Goal: Book appointment/travel/reservation

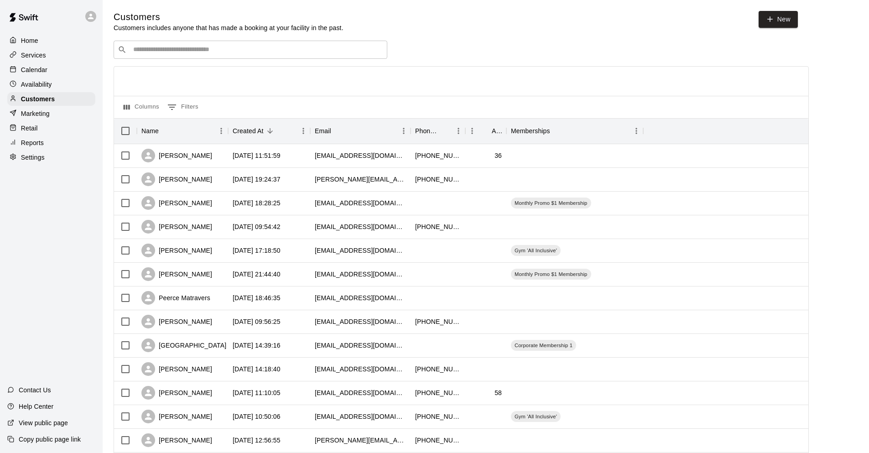
click at [50, 77] on div "Calendar" at bounding box center [51, 70] width 88 height 14
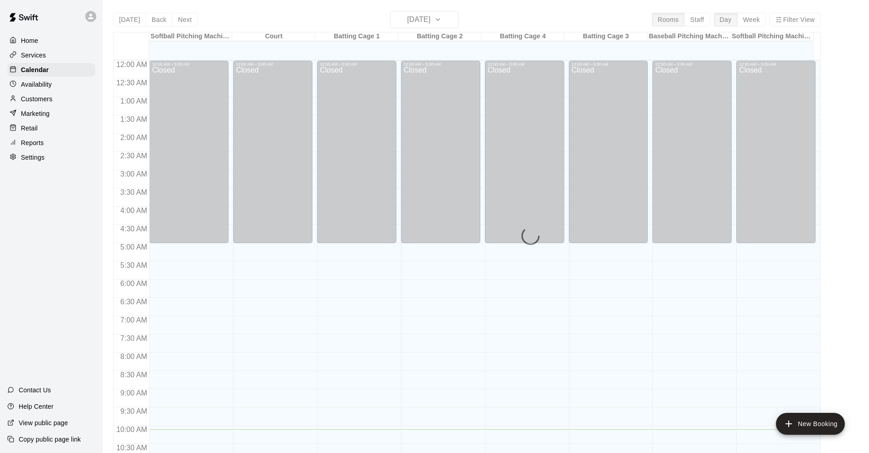
scroll to position [369, 0]
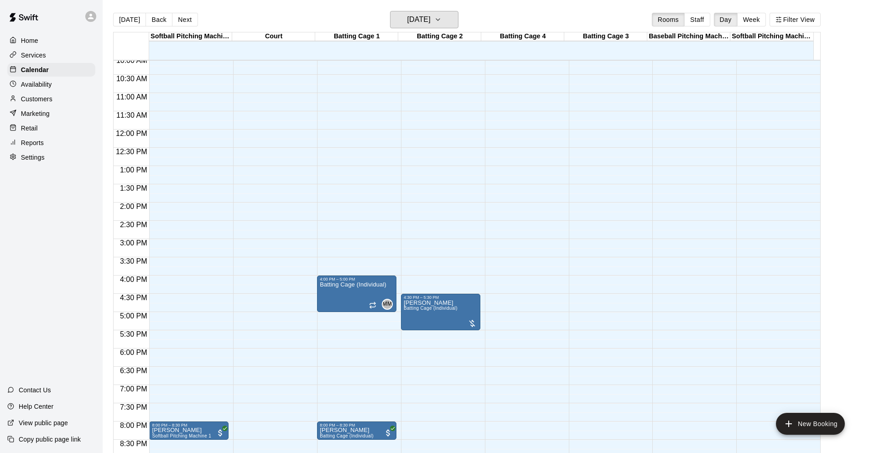
click at [431, 24] on h6 "Tuesday Aug 19" at bounding box center [418, 19] width 23 height 13
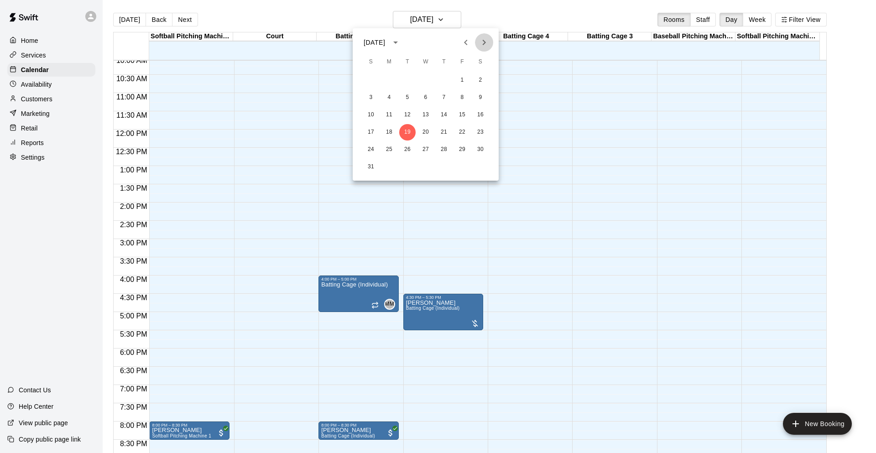
click at [485, 45] on icon "Next month" at bounding box center [484, 42] width 11 height 11
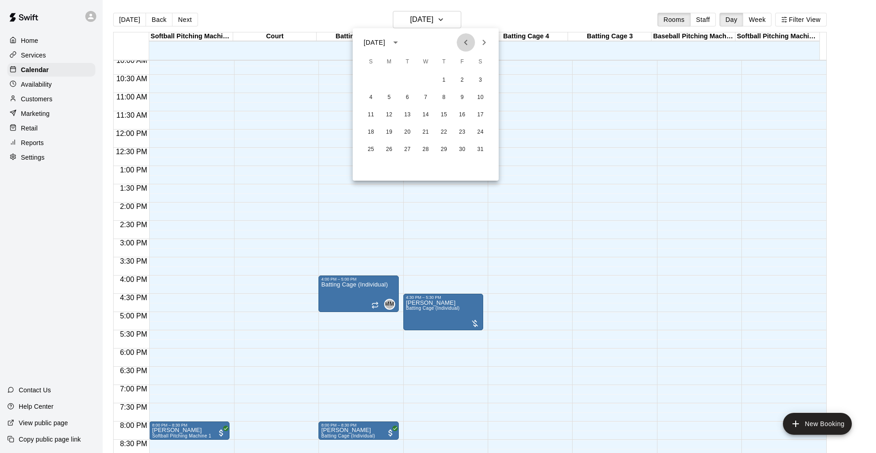
click at [470, 40] on icon "Previous month" at bounding box center [465, 42] width 11 height 11
click at [44, 103] on div at bounding box center [438, 226] width 876 height 453
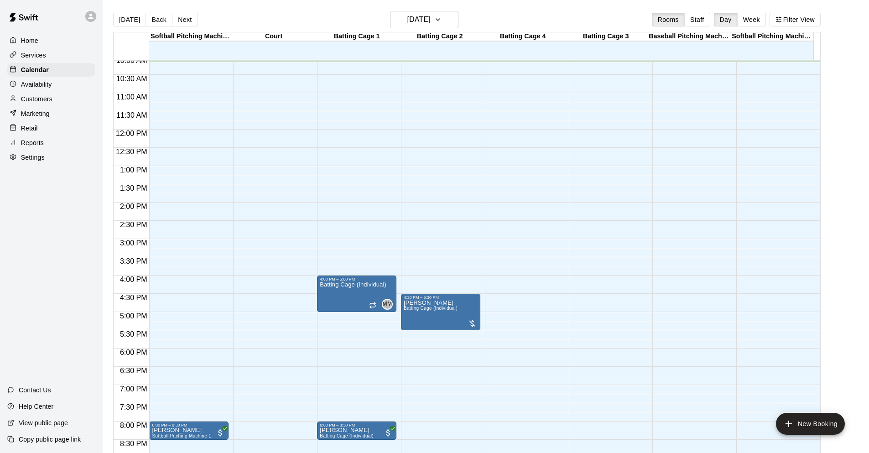
click at [44, 102] on p "Customers" at bounding box center [36, 98] width 31 height 9
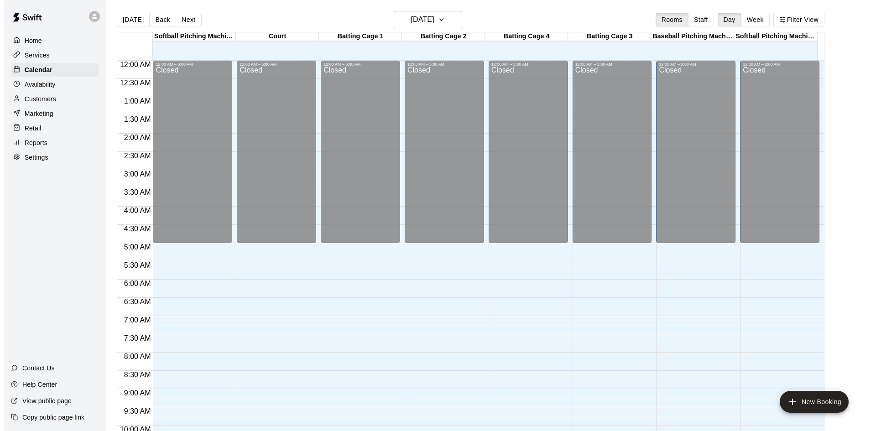
scroll to position [496, 0]
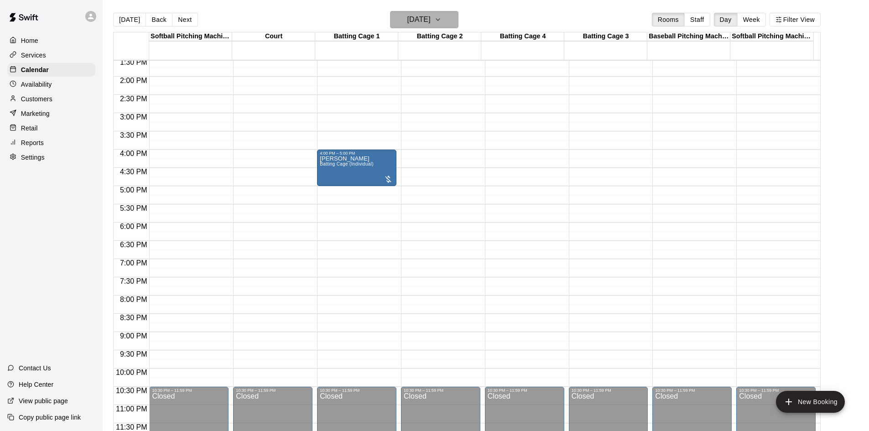
click at [447, 25] on button "[DATE]" at bounding box center [424, 19] width 68 height 17
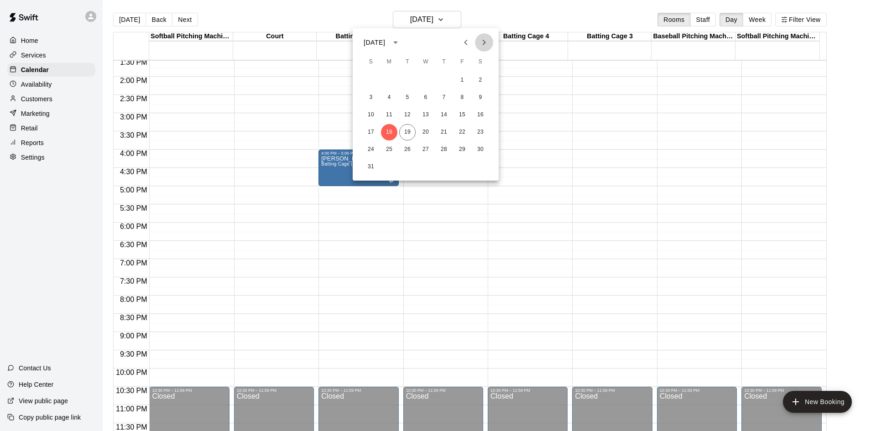
click at [485, 42] on icon "Next month" at bounding box center [484, 42] width 3 height 5
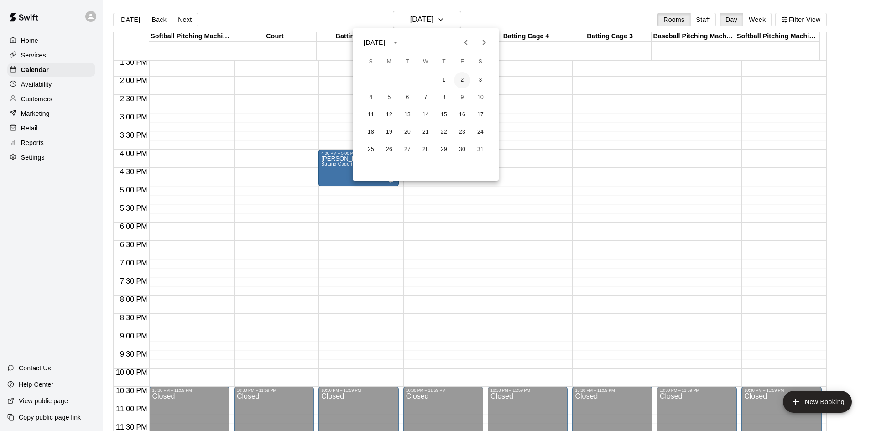
click at [459, 79] on button "2" at bounding box center [462, 80] width 16 height 16
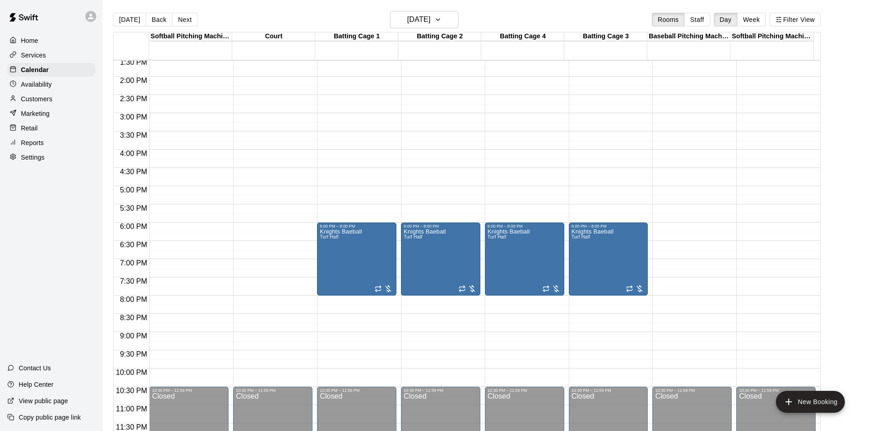
click at [365, 167] on div "12:00 AM – 5:00 AM Closed 6:00 PM – 8:00 PM Knights Baeball Turf Half 10:30 PM …" at bounding box center [356, 4] width 79 height 876
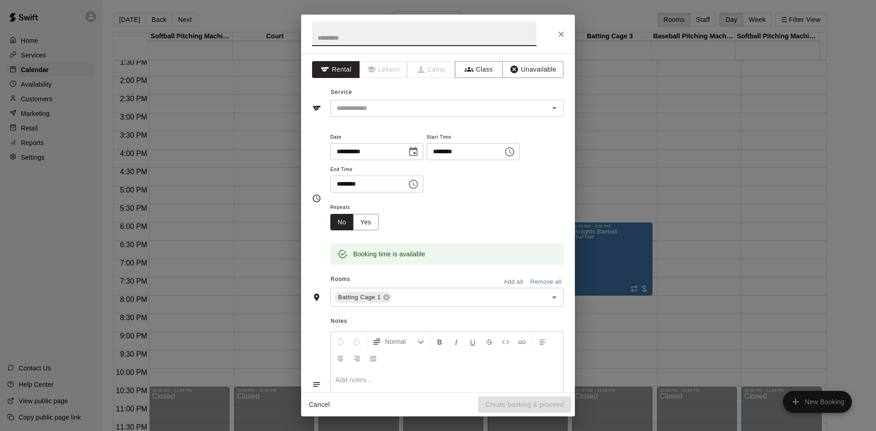
click at [515, 156] on icon "Choose time, selected time is 4:15 PM" at bounding box center [509, 151] width 11 height 11
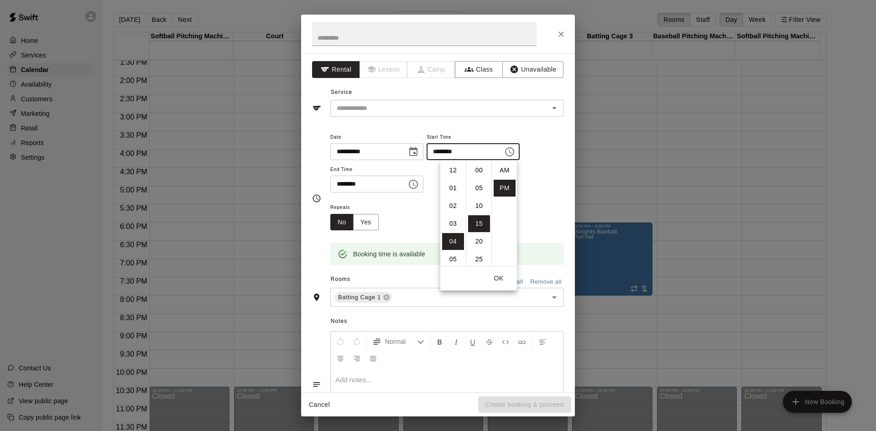
scroll to position [16, 0]
click at [478, 191] on li "45" at bounding box center [479, 185] width 22 height 17
type input "********"
click at [529, 202] on div "Repeats No Yes" at bounding box center [447, 216] width 234 height 29
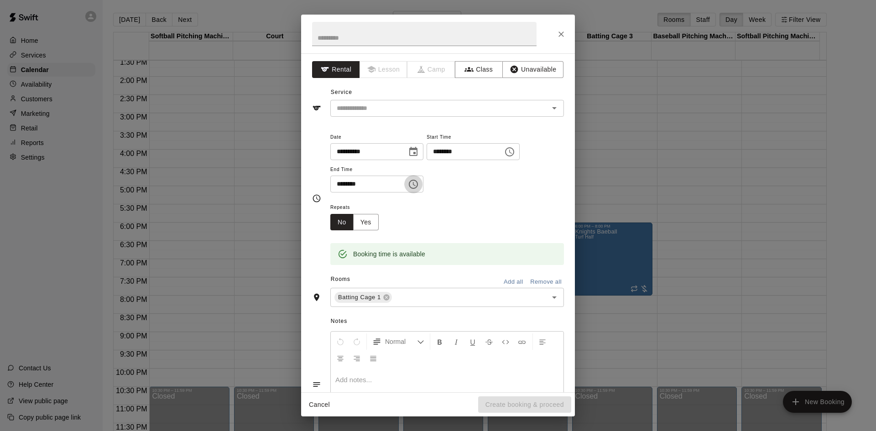
click at [419, 183] on icon "Choose time, selected time is 4:45 PM" at bounding box center [413, 184] width 11 height 11
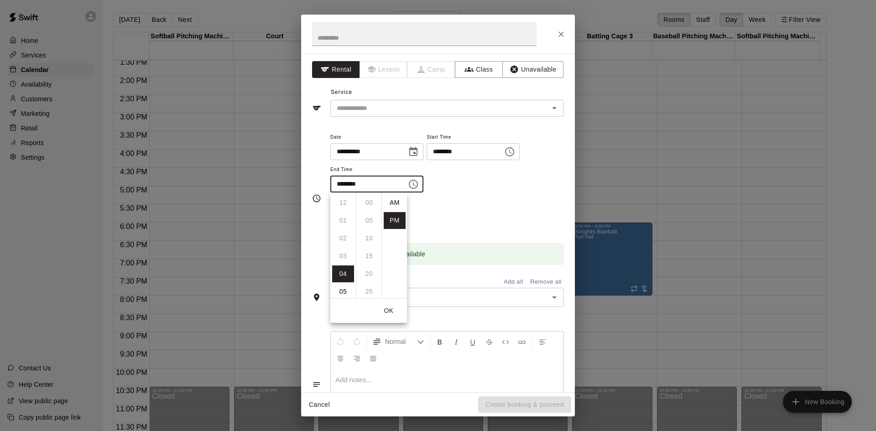
scroll to position [16, 0]
click at [342, 219] on li "05" at bounding box center [343, 220] width 22 height 17
type input "********"
click at [465, 221] on div "Repeats No Yes" at bounding box center [447, 216] width 234 height 29
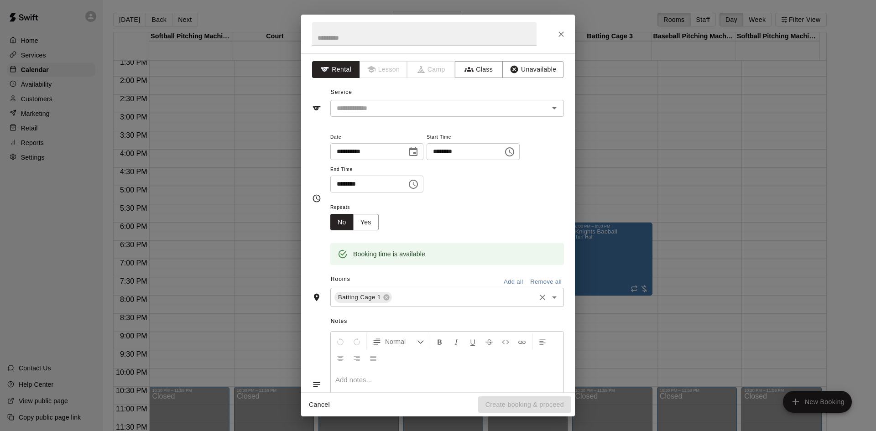
click at [549, 295] on icon "Open" at bounding box center [554, 297] width 11 height 11
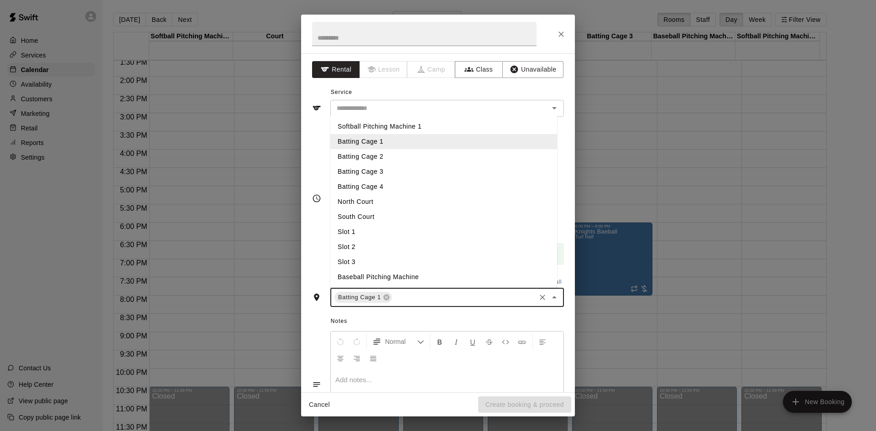
click at [426, 158] on li "Batting Cage 2" at bounding box center [443, 156] width 227 height 15
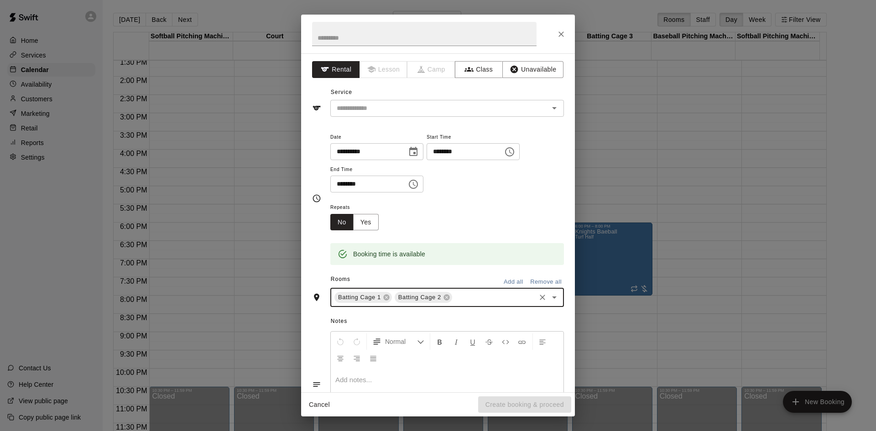
click at [553, 297] on button "Open" at bounding box center [554, 297] width 13 height 13
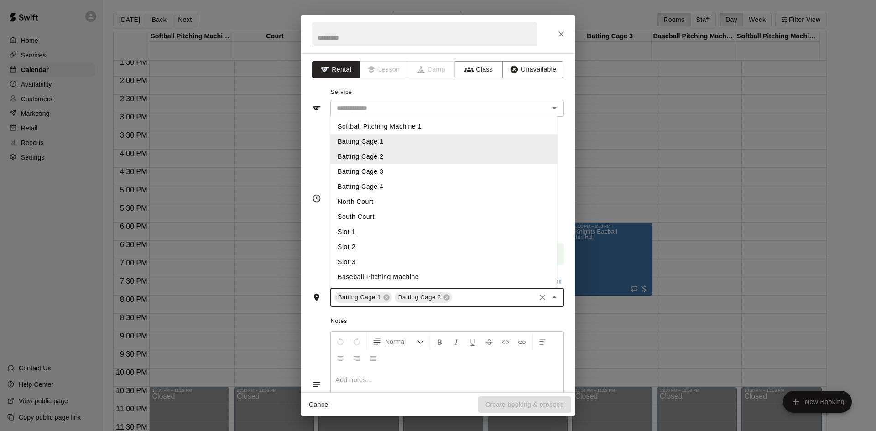
click at [440, 173] on li "Batting Cage 3" at bounding box center [443, 171] width 227 height 15
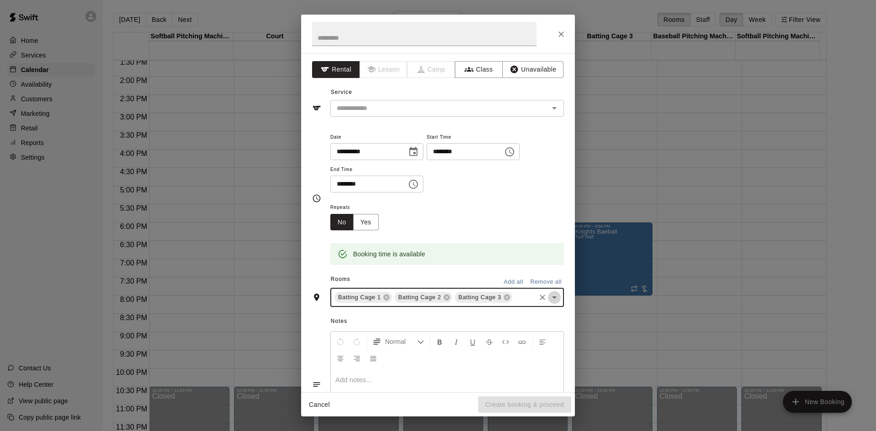
click at [551, 303] on icon "Open" at bounding box center [554, 297] width 11 height 11
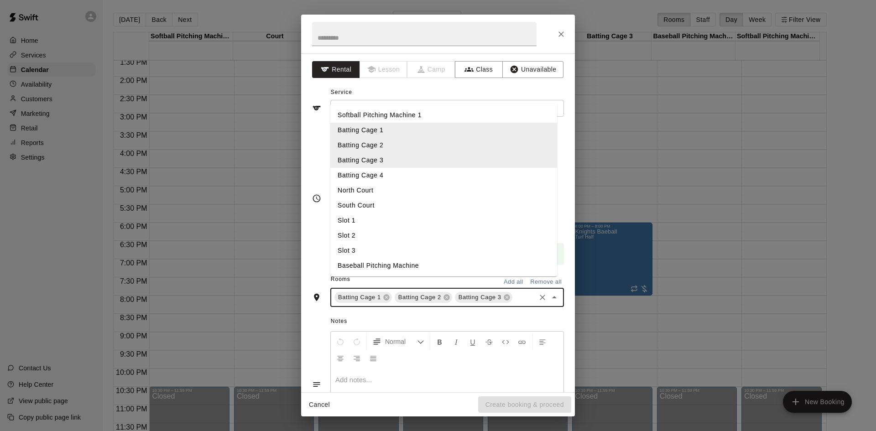
click at [437, 183] on li "Batting Cage 4" at bounding box center [443, 175] width 227 height 15
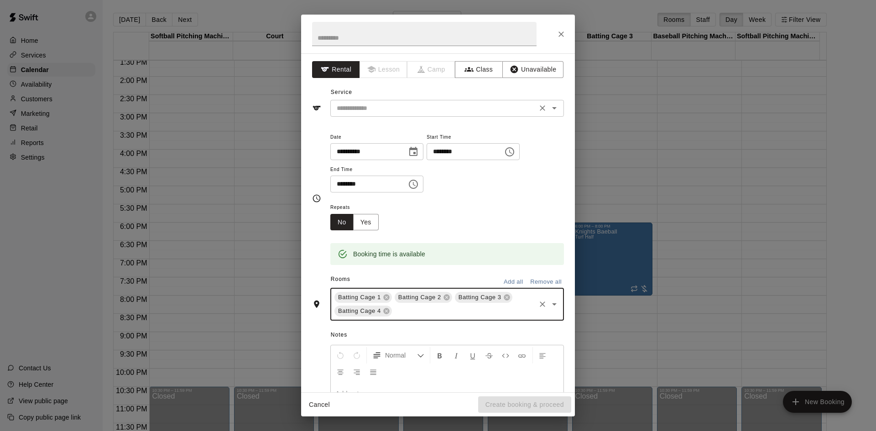
click at [549, 110] on icon "Open" at bounding box center [554, 108] width 11 height 11
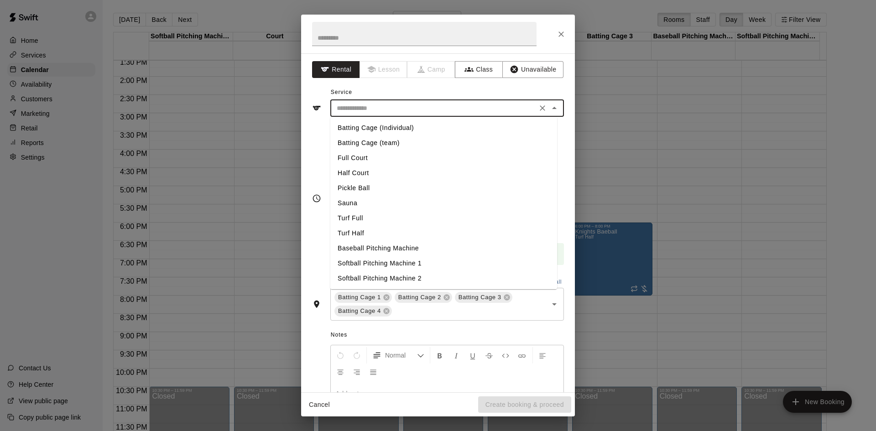
click at [362, 219] on li "Turf Full" at bounding box center [443, 218] width 227 height 15
type input "*********"
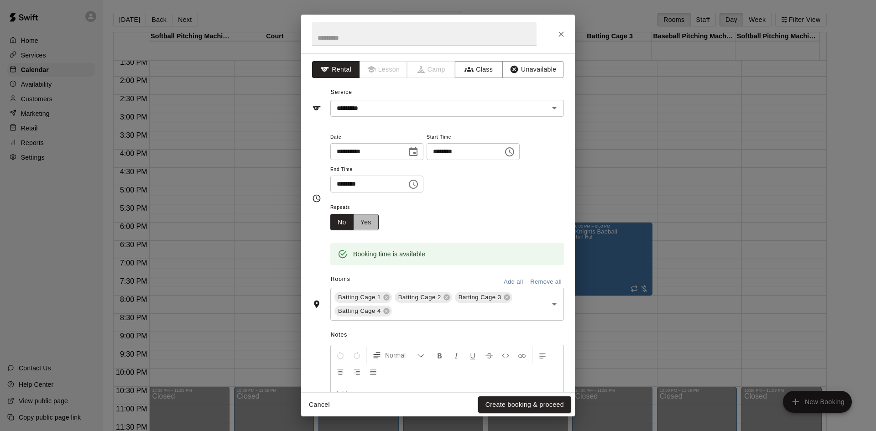
click at [370, 219] on button "Yes" at bounding box center [366, 222] width 26 height 17
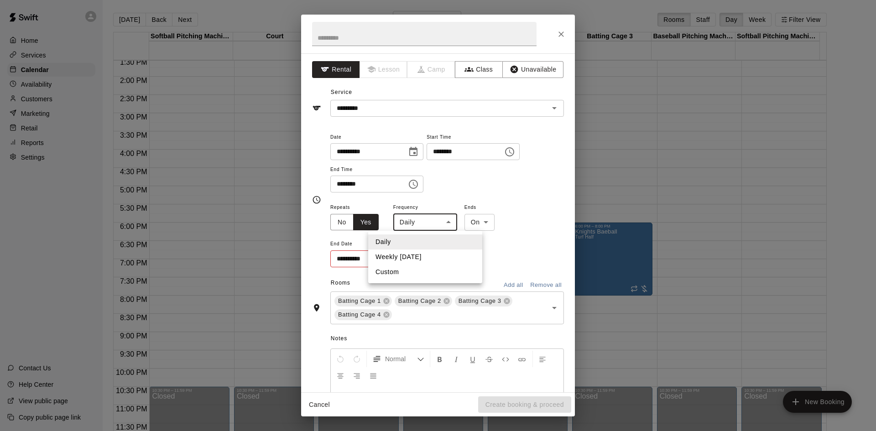
click at [445, 217] on body "Home Services Calendar Availability Customers Marketing Retail Reports Settings…" at bounding box center [438, 223] width 876 height 446
click at [435, 259] on li "Weekly [DATE]" at bounding box center [425, 257] width 114 height 15
type input "******"
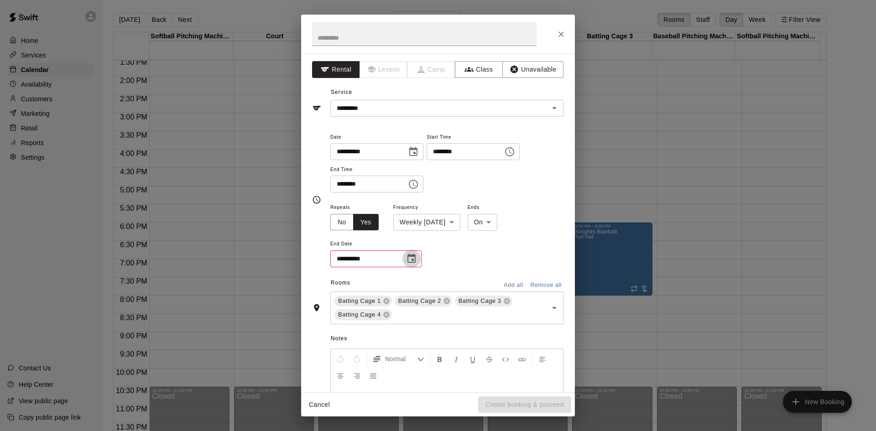
click at [411, 260] on icon "Choose date" at bounding box center [411, 258] width 11 height 11
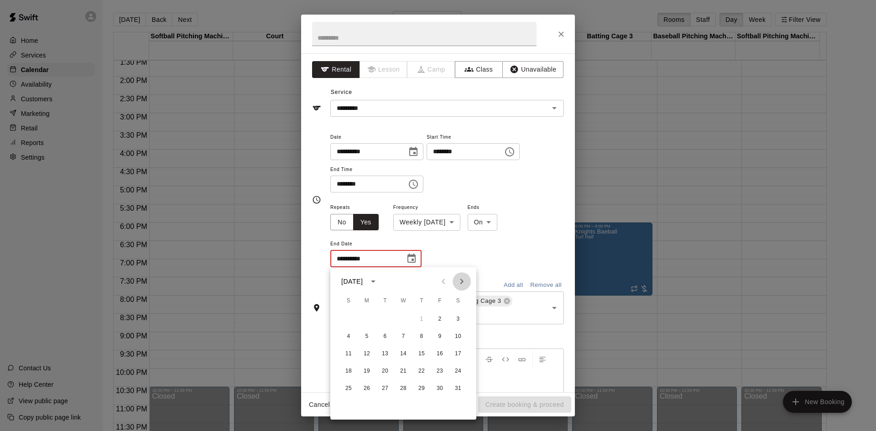
click at [464, 282] on icon "Next month" at bounding box center [461, 281] width 11 height 11
click at [448, 283] on icon "Previous month" at bounding box center [443, 281] width 11 height 11
click at [443, 390] on button "30" at bounding box center [440, 389] width 16 height 16
type input "**********"
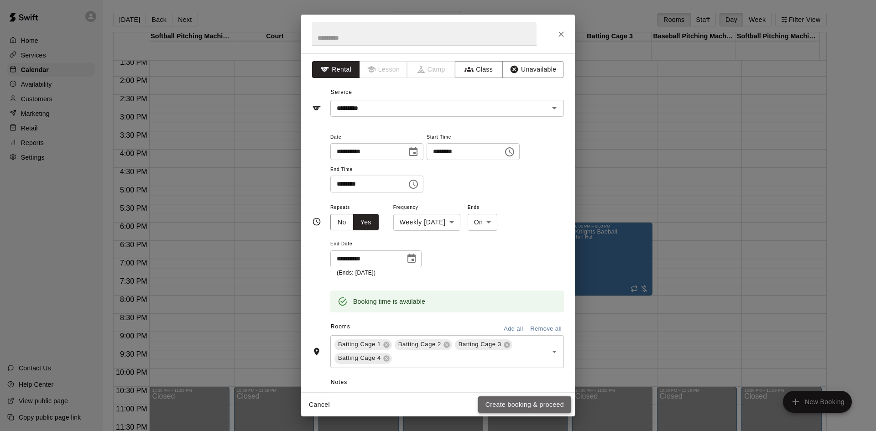
click at [537, 402] on button "Create booking & proceed" at bounding box center [524, 404] width 93 height 17
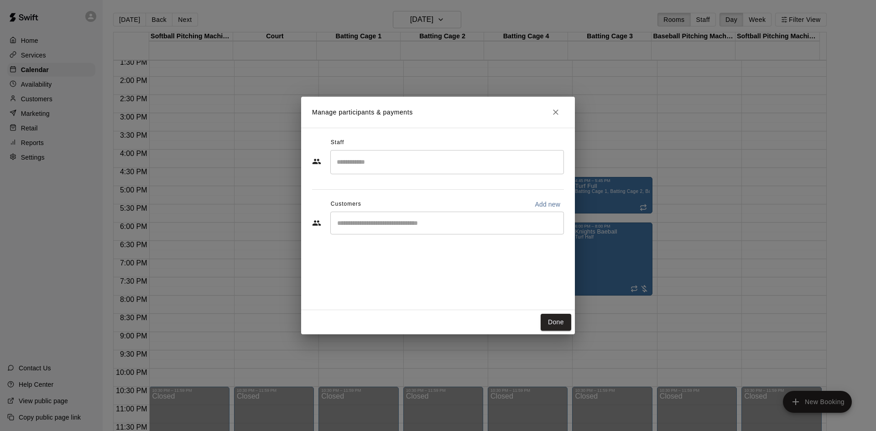
click at [478, 238] on div "Staff ​ Customers Add new ​" at bounding box center [438, 190] width 252 height 108
click at [478, 236] on div "​" at bounding box center [438, 224] width 252 height 25
click at [473, 228] on input "Start typing to search customers..." at bounding box center [446, 223] width 225 height 9
type input "*****"
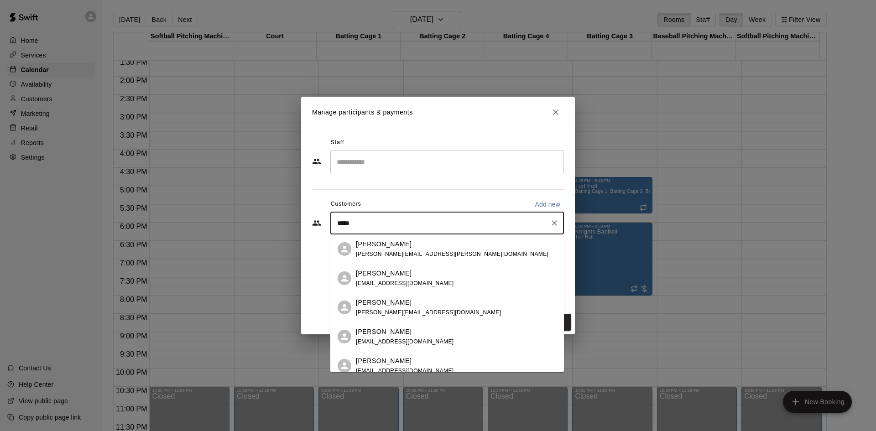
click at [450, 255] on div "[PERSON_NAME] [PERSON_NAME][EMAIL_ADDRESS][PERSON_NAME][DOMAIN_NAME]" at bounding box center [456, 250] width 201 height 20
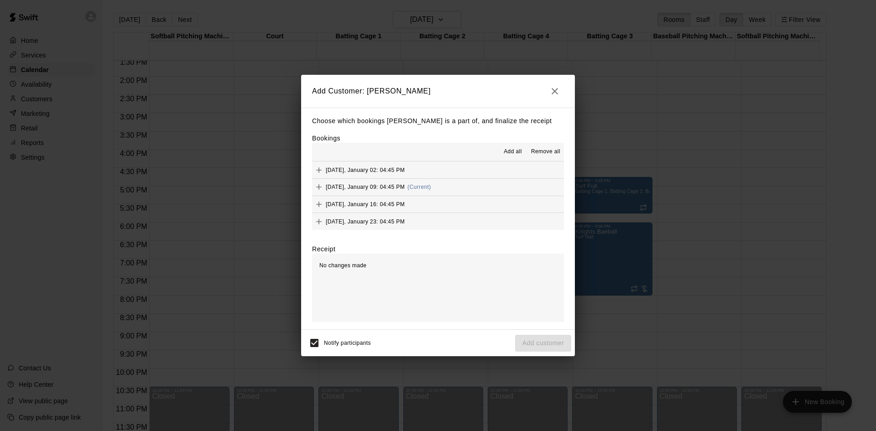
click at [507, 150] on span "Add all" at bounding box center [513, 151] width 18 height 9
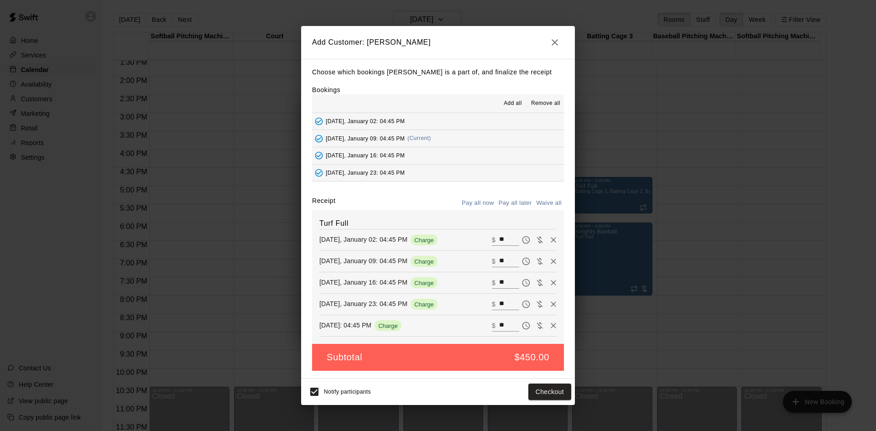
click at [507, 200] on button "Pay all later" at bounding box center [515, 203] width 38 height 14
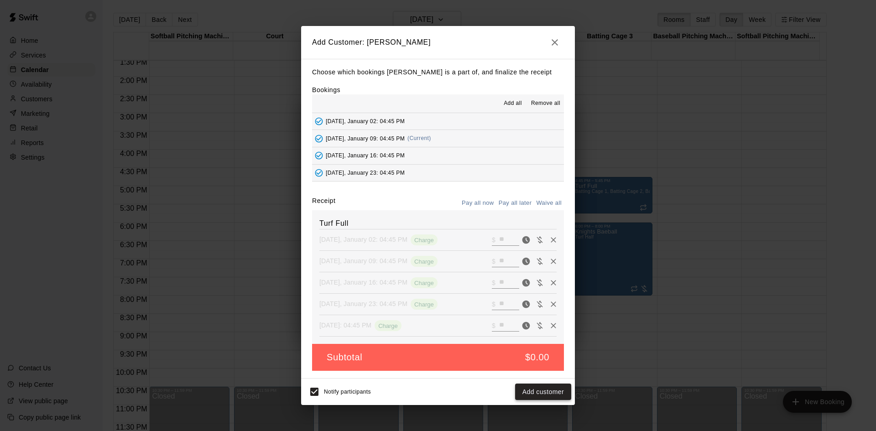
click at [556, 393] on button "Add customer" at bounding box center [543, 392] width 56 height 17
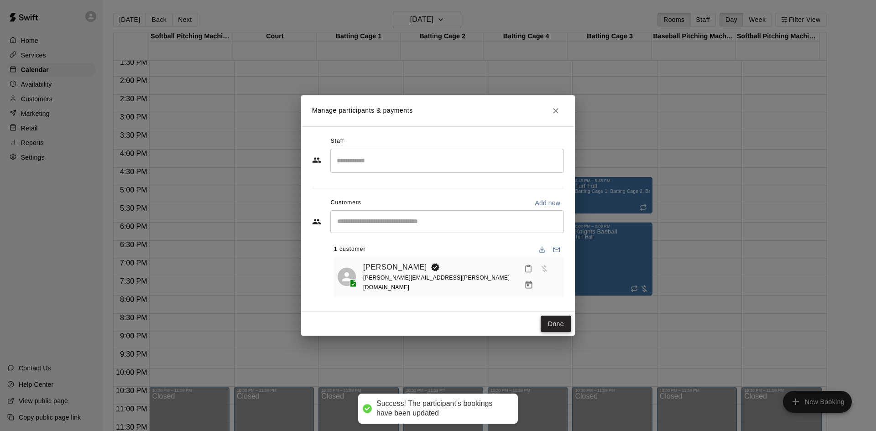
click at [557, 316] on button "Done" at bounding box center [556, 324] width 31 height 17
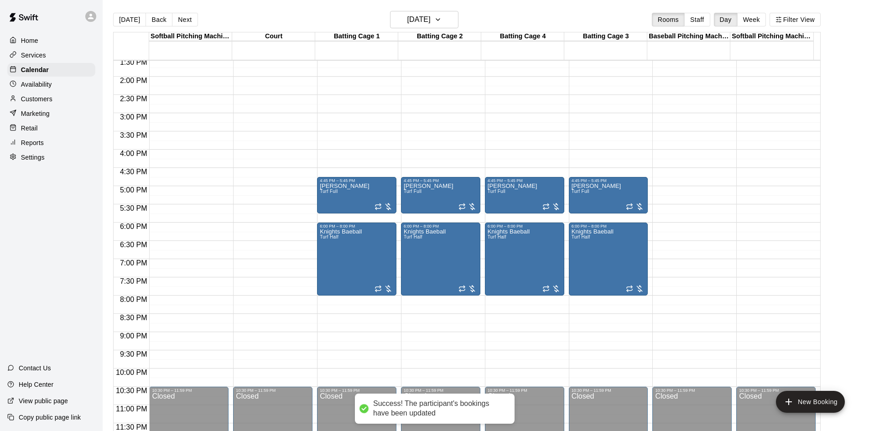
click at [352, 217] on div "12:00 AM – 5:00 AM Closed 4:45 PM – 5:45 PM [PERSON_NAME] Full 6:00 PM – 8:00 P…" at bounding box center [356, 4] width 79 height 876
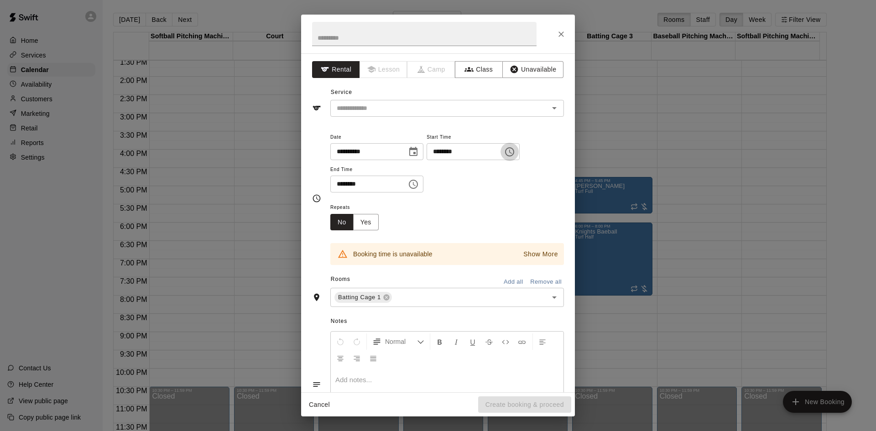
click at [515, 152] on icon "Choose time, selected time is 5:45 PM" at bounding box center [509, 151] width 11 height 11
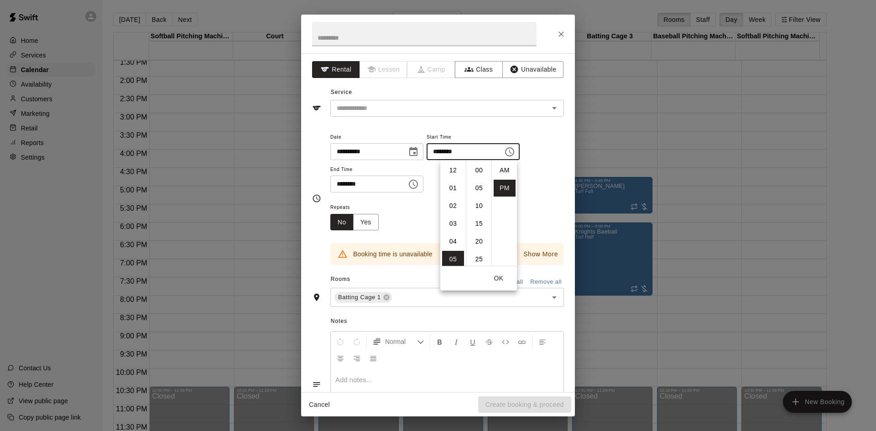
scroll to position [16, 0]
click at [544, 180] on div "**********" at bounding box center [447, 162] width 234 height 62
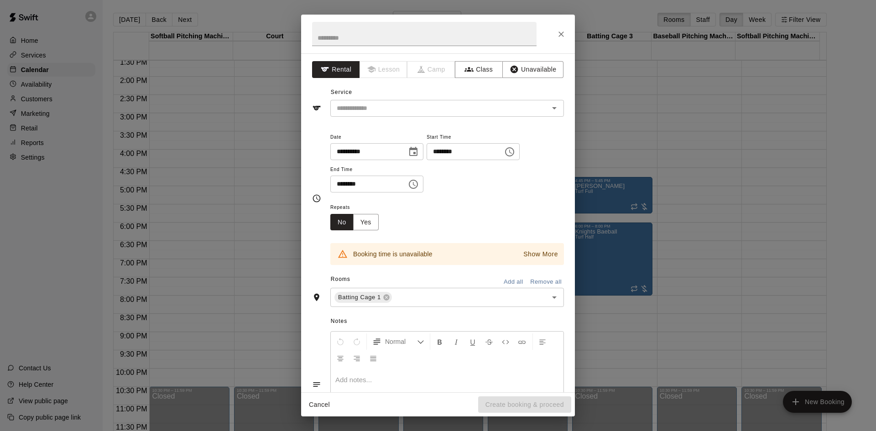
click at [419, 185] on icon "Choose time, selected time is 6:15 PM" at bounding box center [413, 184] width 11 height 11
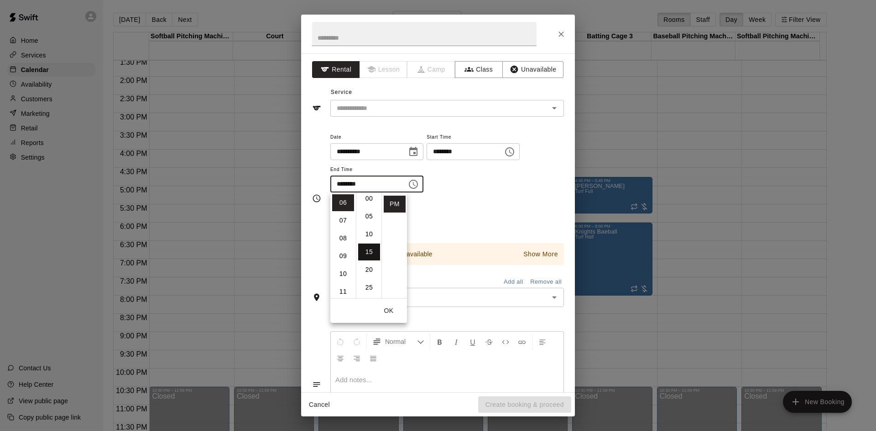
scroll to position [0, 0]
click at [368, 205] on li "00" at bounding box center [369, 202] width 22 height 17
type input "********"
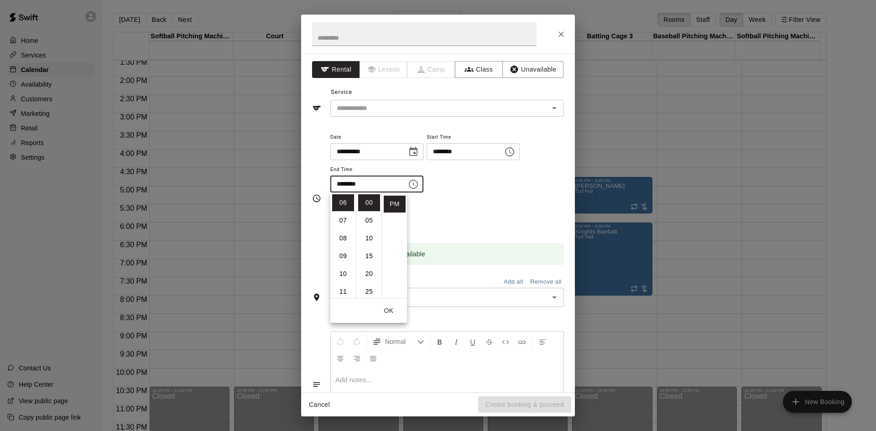
click at [453, 220] on div "Repeats No Yes" at bounding box center [447, 216] width 234 height 29
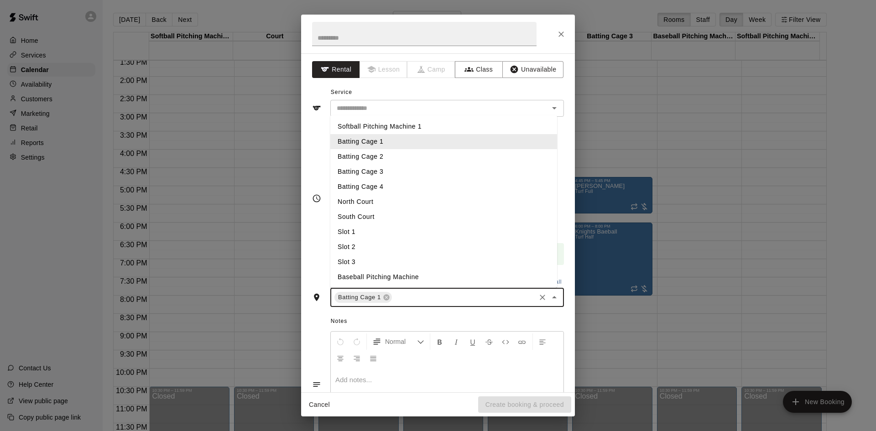
click at [444, 294] on input "text" at bounding box center [463, 297] width 141 height 11
click at [398, 155] on li "Batting Cage 2" at bounding box center [443, 156] width 227 height 15
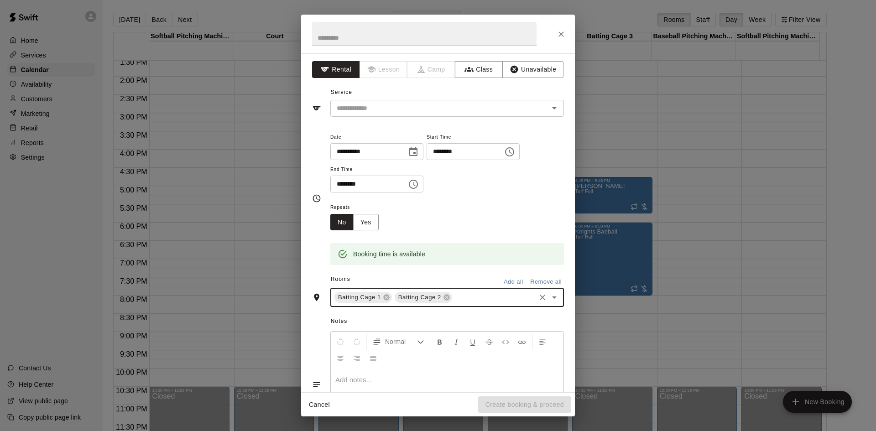
click at [466, 301] on input "text" at bounding box center [494, 297] width 81 height 11
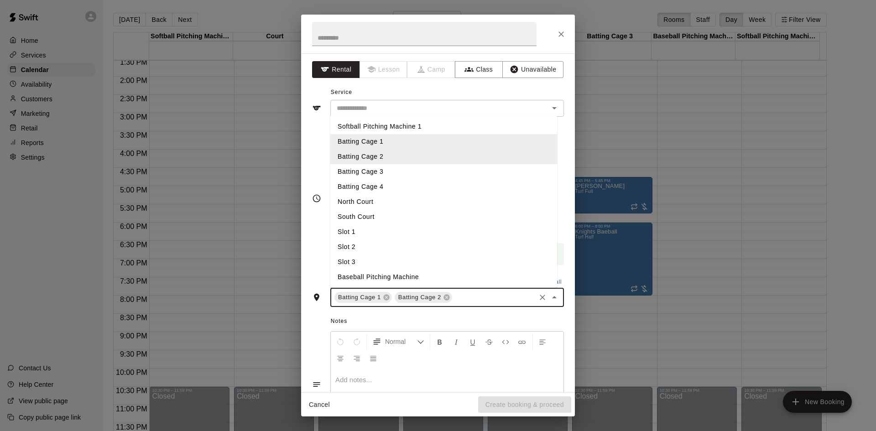
click at [412, 173] on li "Batting Cage 3" at bounding box center [443, 171] width 227 height 15
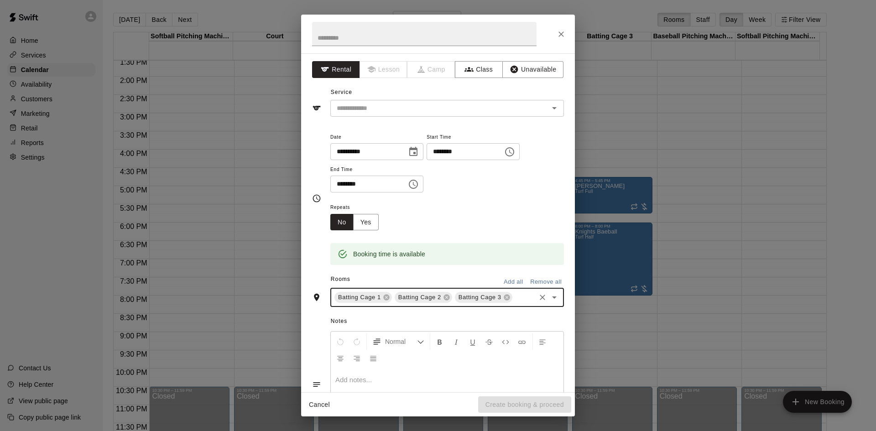
click at [514, 303] on input "text" at bounding box center [524, 297] width 21 height 11
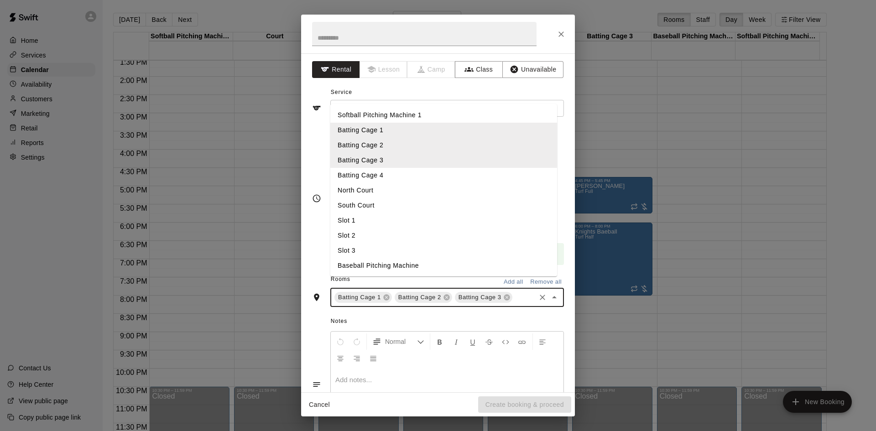
click at [415, 183] on li "Batting Cage 4" at bounding box center [443, 175] width 227 height 15
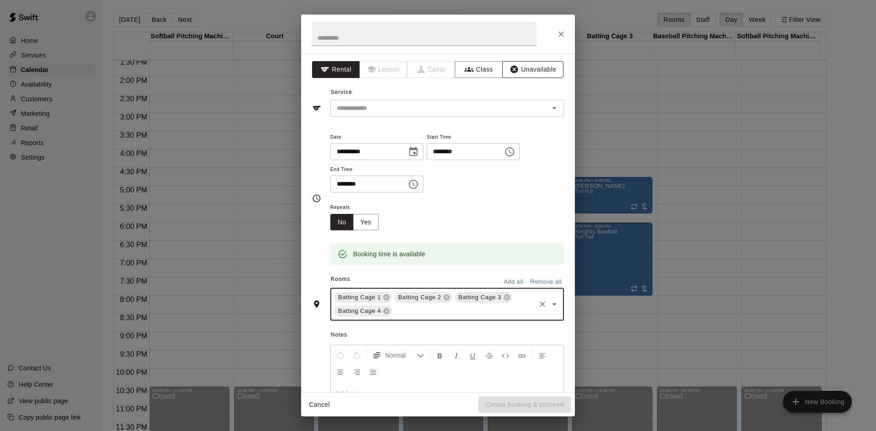
click at [524, 72] on button "Unavailable" at bounding box center [532, 69] width 61 height 17
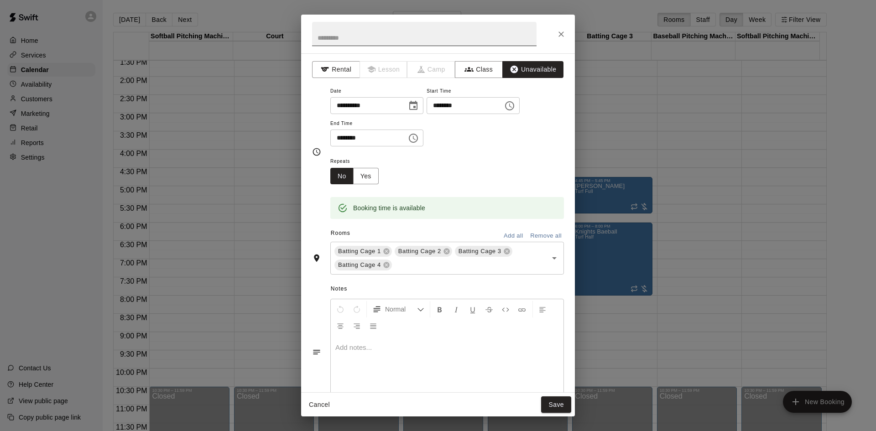
click at [450, 42] on input "text" at bounding box center [424, 34] width 224 height 24
type input "**********"
click at [364, 172] on button "Yes" at bounding box center [366, 176] width 26 height 17
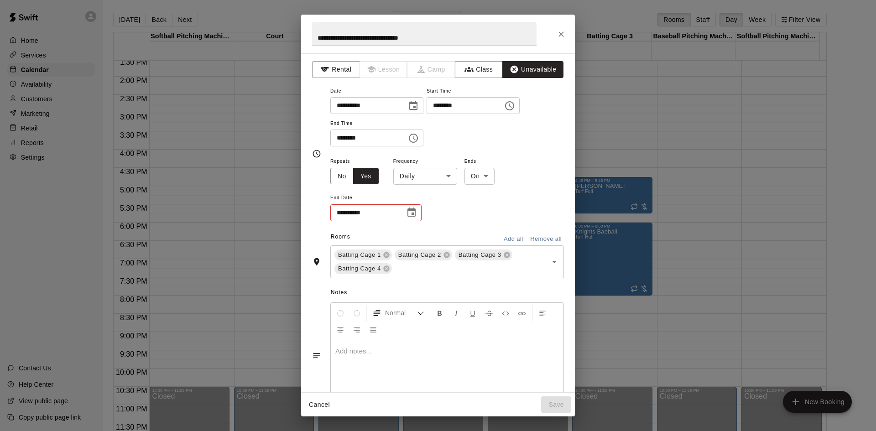
click at [450, 174] on body "Home Services Calendar Availability Customers Marketing Retail Reports Settings…" at bounding box center [438, 223] width 876 height 446
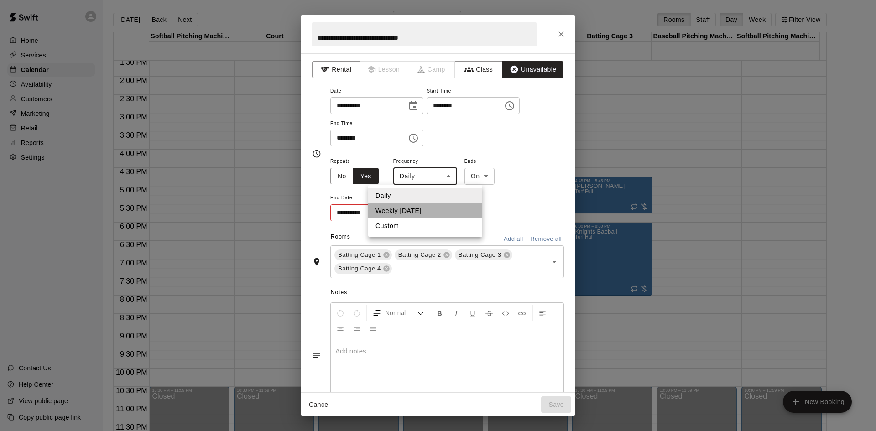
click at [428, 208] on li "Weekly [DATE]" at bounding box center [425, 210] width 114 height 15
type input "******"
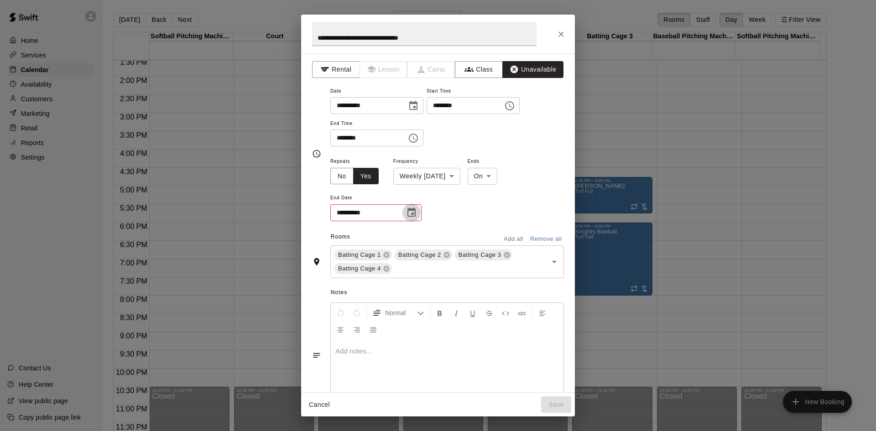
click at [410, 213] on icon "Choose date" at bounding box center [411, 212] width 11 height 11
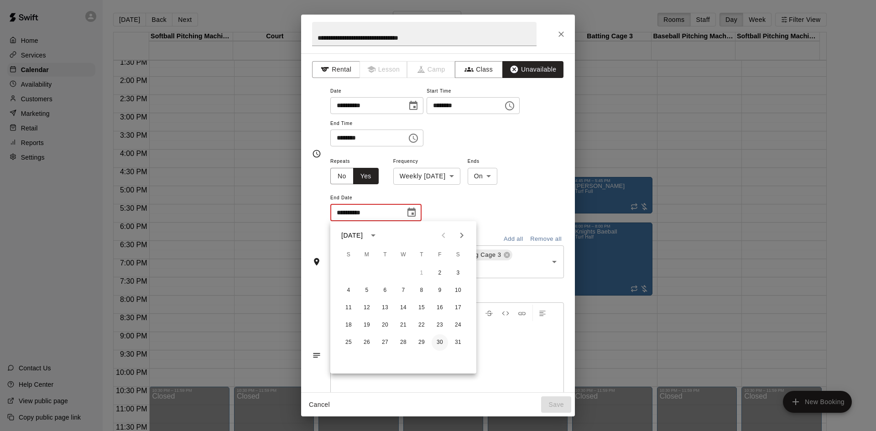
click at [442, 341] on button "30" at bounding box center [440, 342] width 16 height 16
type input "**********"
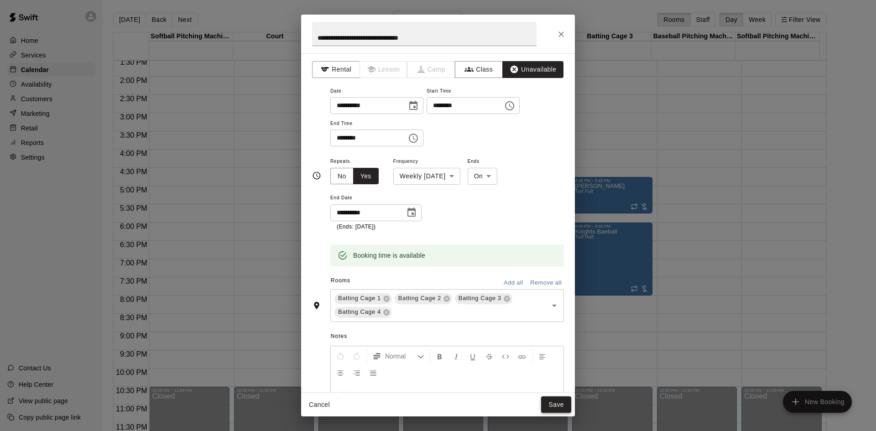
click at [550, 405] on button "Save" at bounding box center [556, 404] width 30 height 17
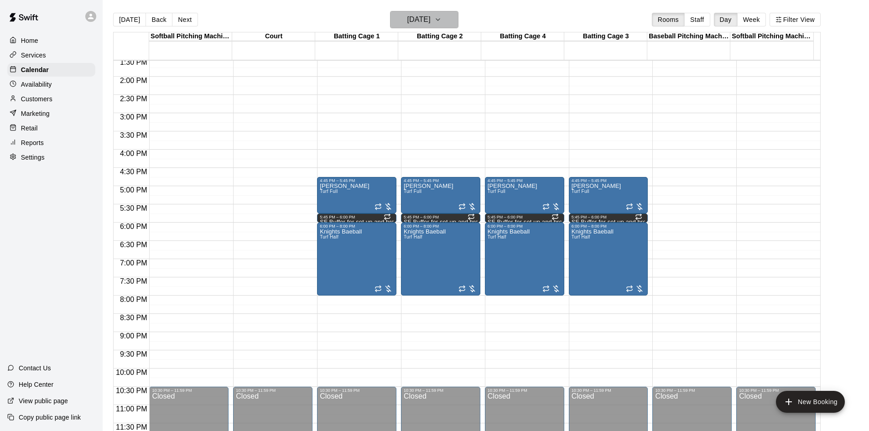
click at [431, 21] on h6 "[DATE]" at bounding box center [418, 19] width 23 height 13
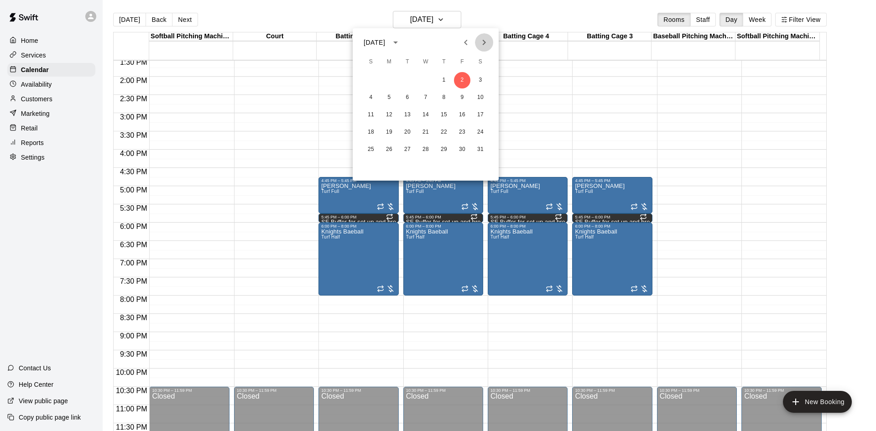
click at [479, 44] on icon "Next month" at bounding box center [484, 42] width 11 height 11
click at [464, 94] on button "13" at bounding box center [462, 97] width 16 height 16
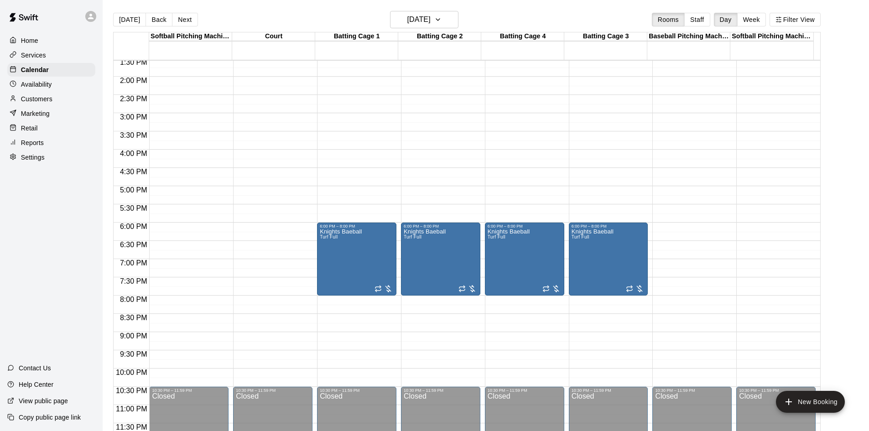
click at [360, 175] on div "12:00 AM – 5:00 AM Closed 6:00 PM – 8:00 PM Knights Baeball Turf Full 10:30 PM …" at bounding box center [356, 4] width 79 height 876
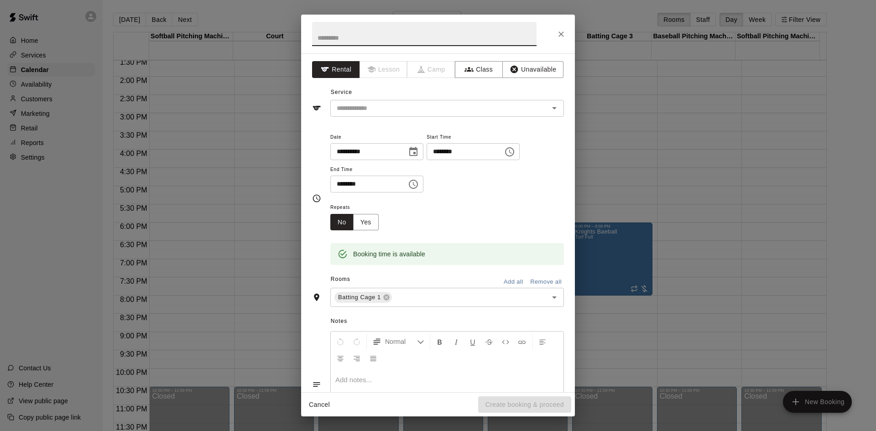
click at [512, 152] on icon "Choose time, selected time is 4:30 PM" at bounding box center [510, 152] width 3 height 4
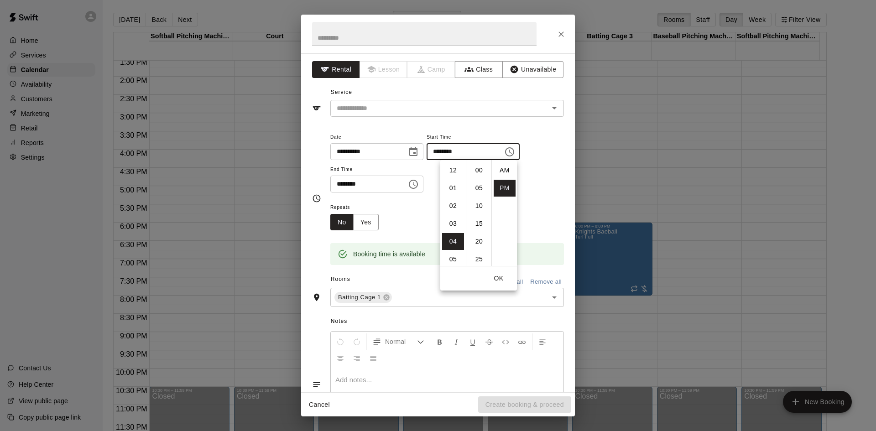
scroll to position [16, 0]
click at [480, 223] on li "45" at bounding box center [479, 223] width 22 height 17
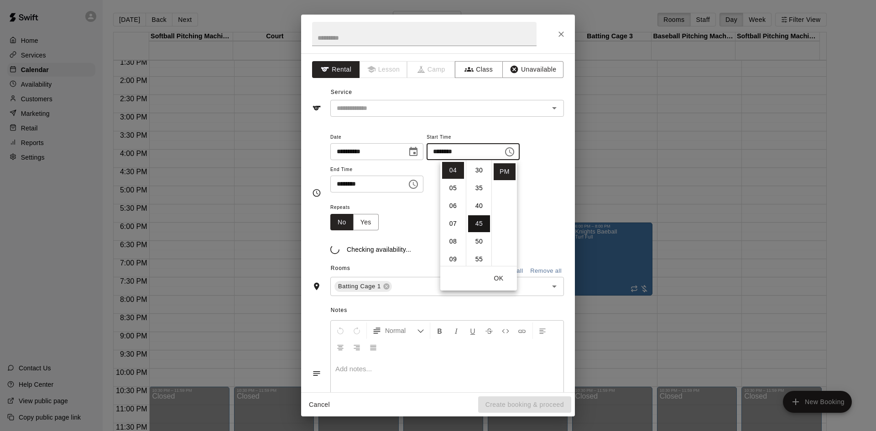
type input "********"
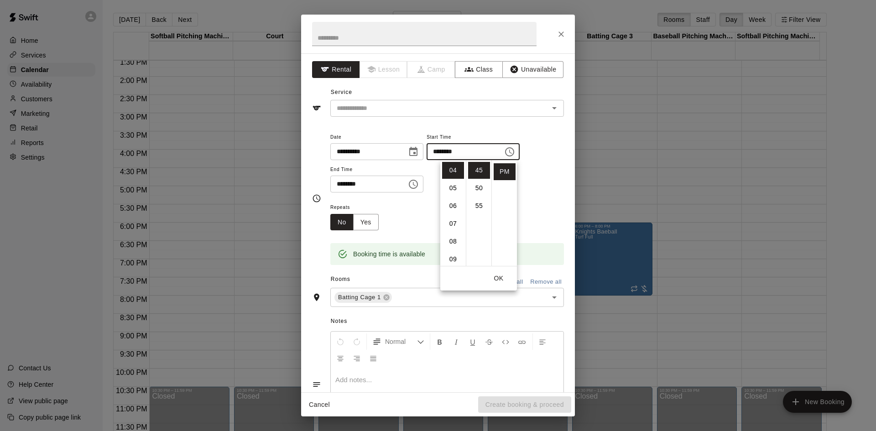
click at [536, 199] on div "**********" at bounding box center [447, 166] width 234 height 71
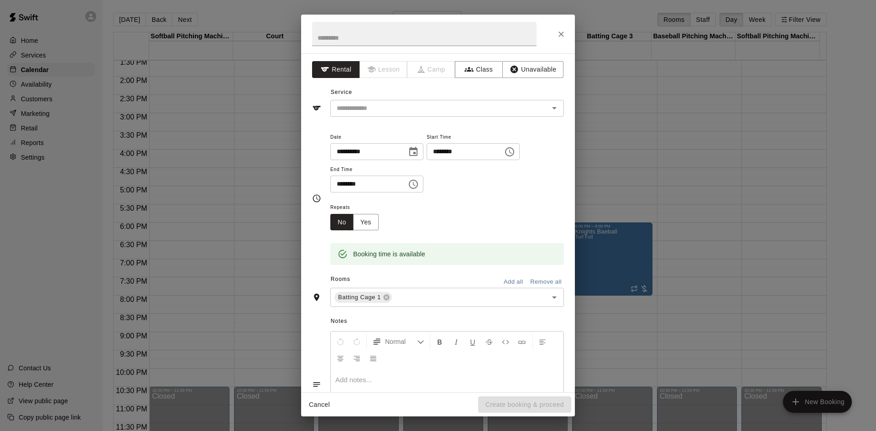
click at [418, 181] on icon "Choose time, selected time is 5:00 PM" at bounding box center [413, 184] width 9 height 9
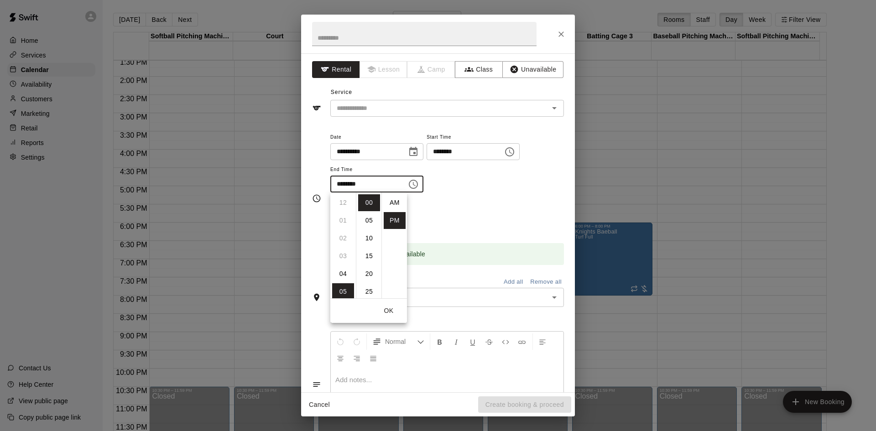
scroll to position [16, 0]
click at [370, 224] on li "45" at bounding box center [369, 226] width 22 height 17
type input "********"
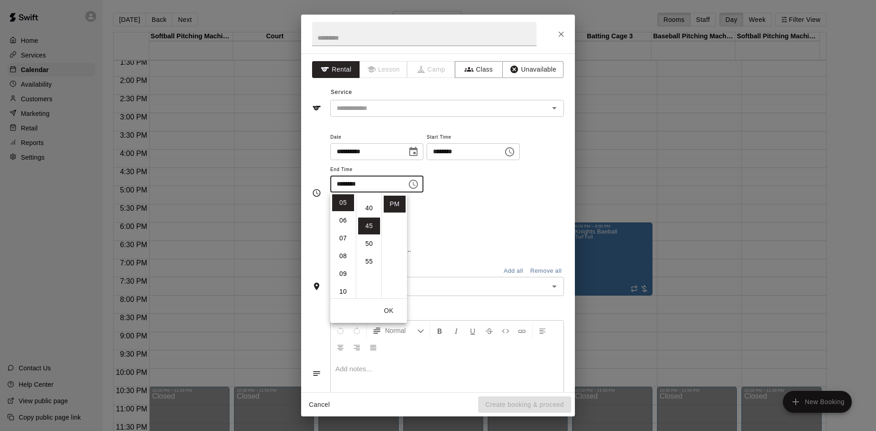
scroll to position [160, 0]
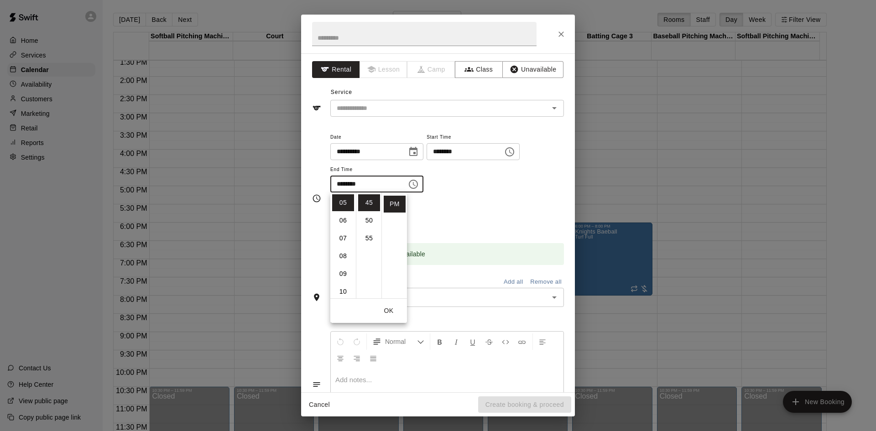
click at [448, 217] on div "Repeats No Yes" at bounding box center [447, 216] width 234 height 29
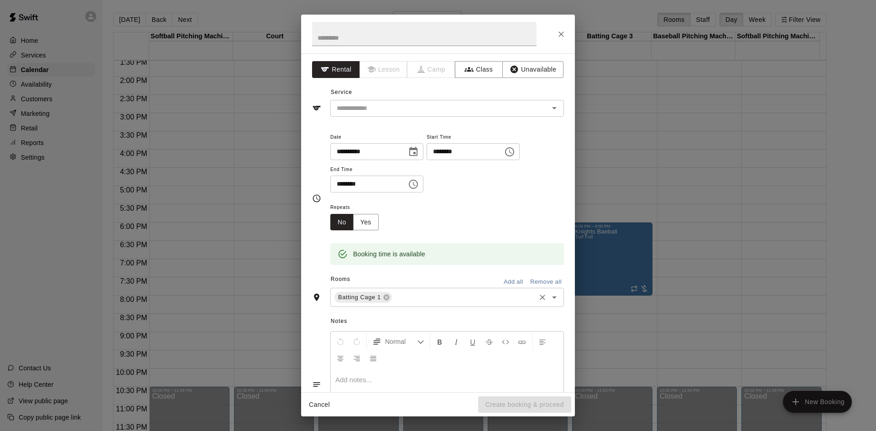
click at [439, 297] on input "text" at bounding box center [463, 297] width 141 height 11
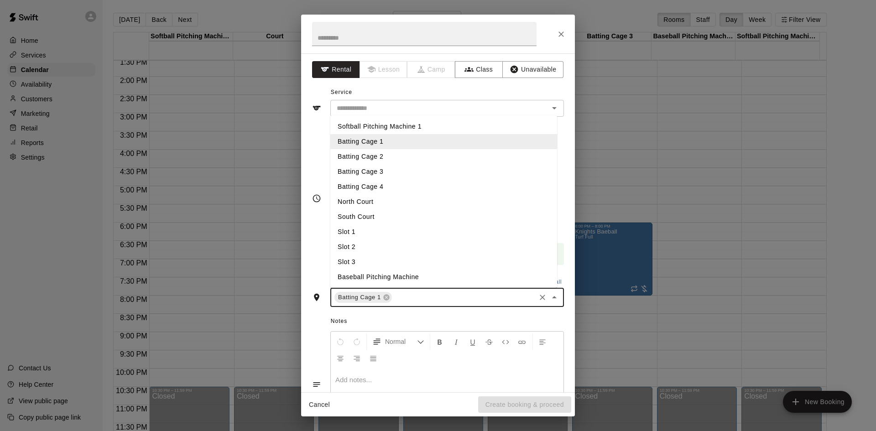
click at [411, 154] on li "Batting Cage 2" at bounding box center [443, 156] width 227 height 15
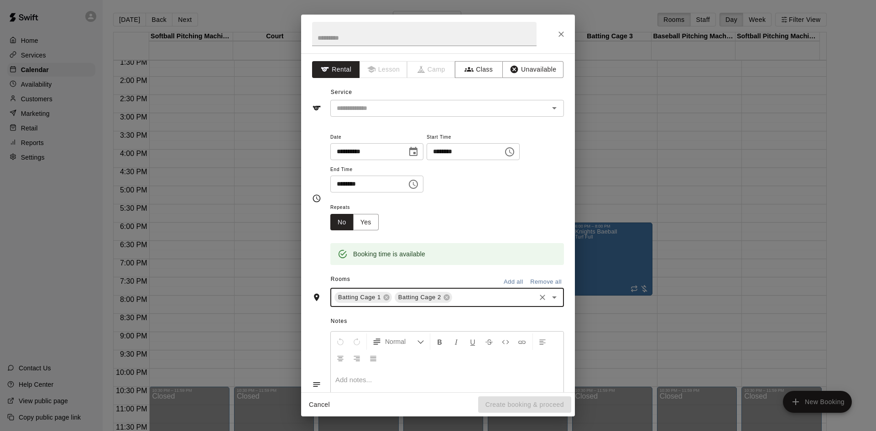
click at [465, 300] on input "text" at bounding box center [494, 297] width 81 height 11
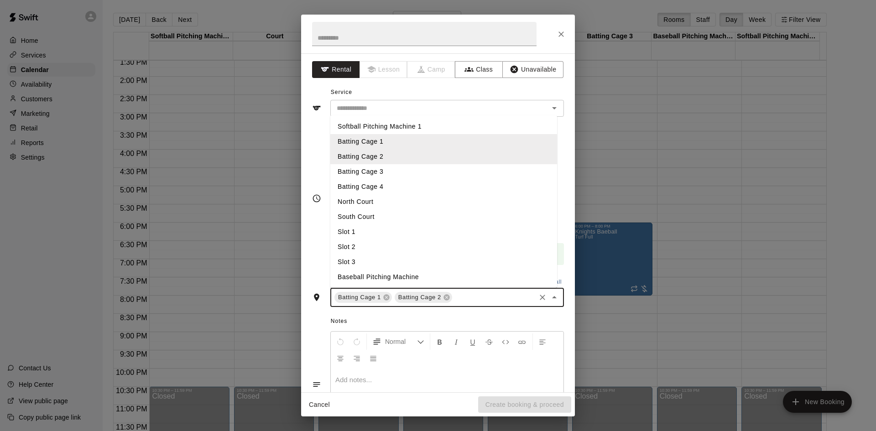
click at [428, 176] on li "Batting Cage 3" at bounding box center [443, 171] width 227 height 15
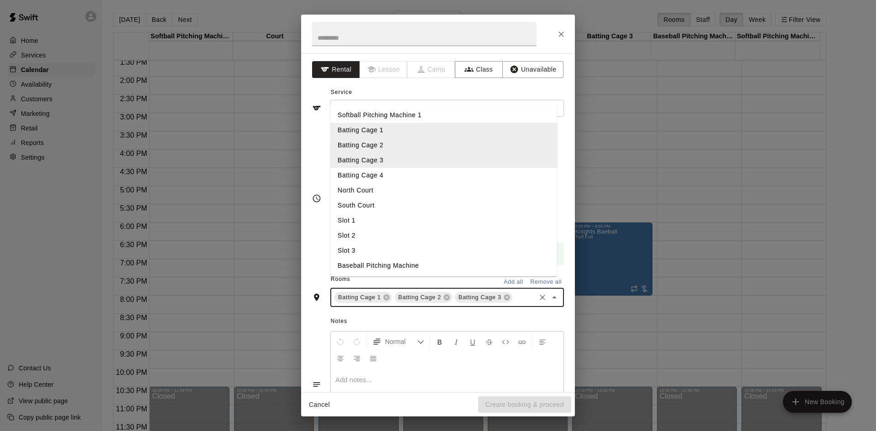
click at [514, 303] on input "text" at bounding box center [524, 297] width 21 height 11
click at [434, 183] on li "Batting Cage 4" at bounding box center [443, 175] width 227 height 15
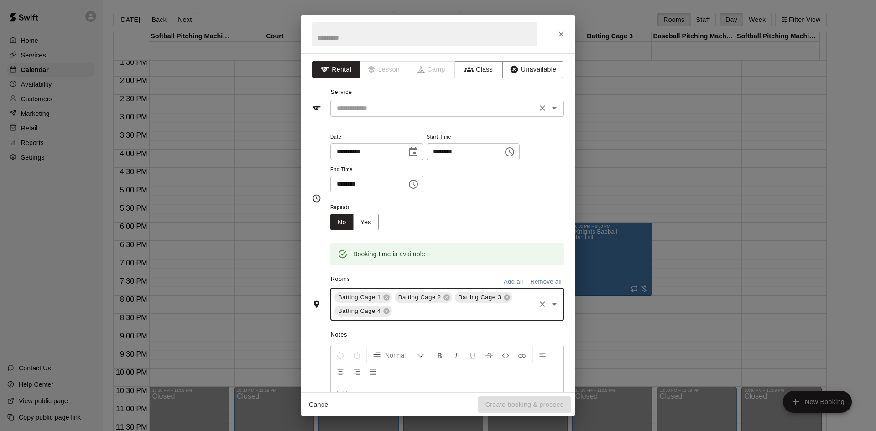
click at [549, 109] on icon "Open" at bounding box center [554, 108] width 11 height 11
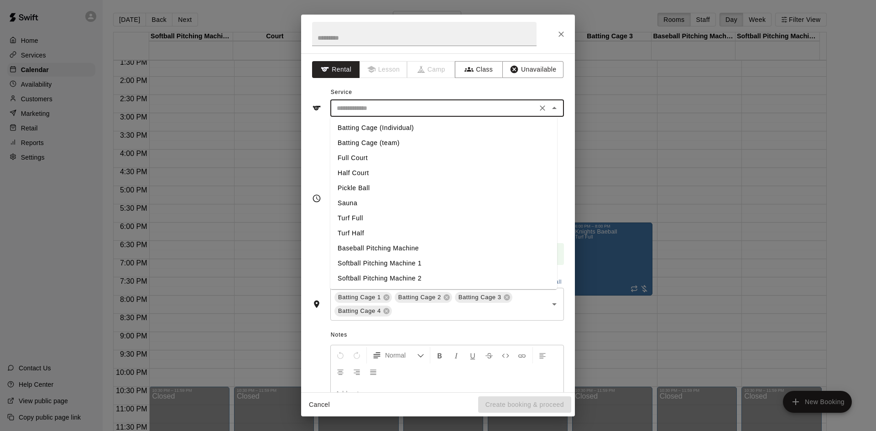
click at [375, 220] on li "Turf Full" at bounding box center [443, 218] width 227 height 15
type input "*********"
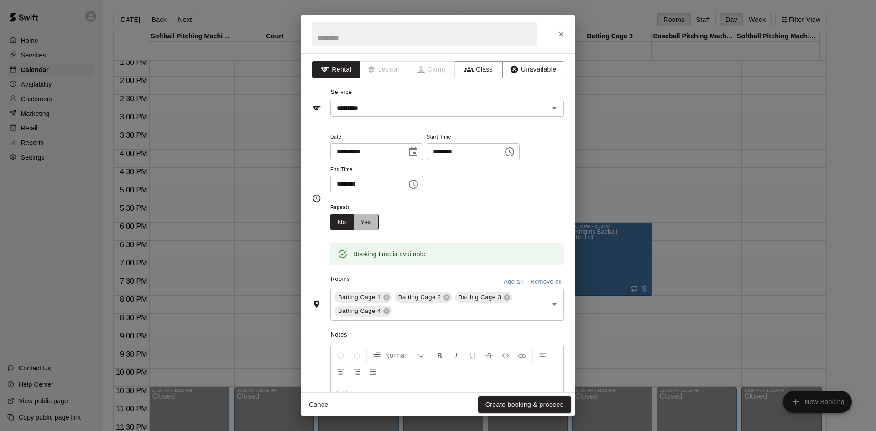
click at [367, 219] on button "Yes" at bounding box center [366, 222] width 26 height 17
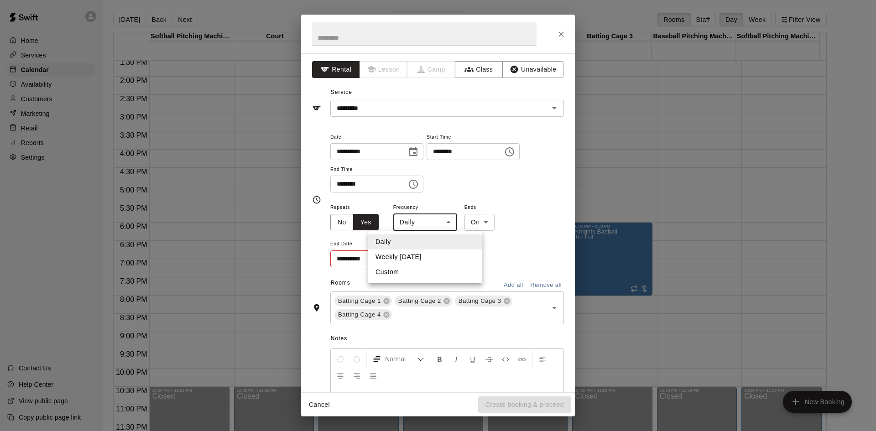
click at [427, 228] on body "Home Services Calendar Availability Customers Marketing Retail Reports Settings…" at bounding box center [438, 223] width 876 height 446
click at [425, 256] on li "Weekly [DATE]" at bounding box center [425, 257] width 114 height 15
type input "******"
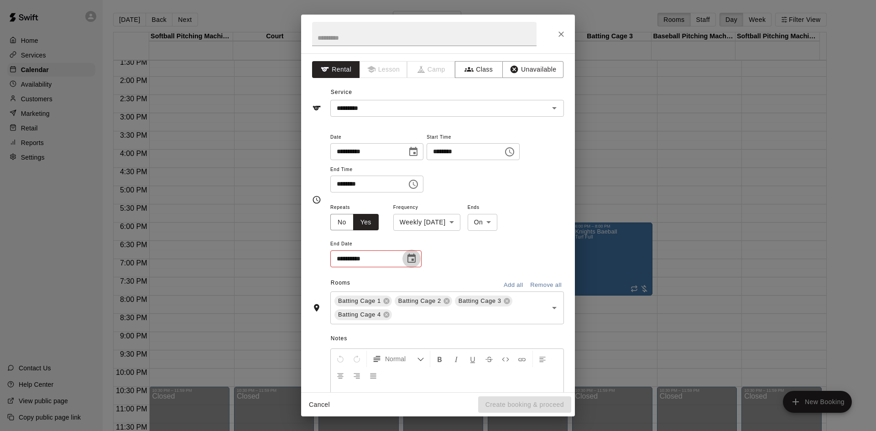
click at [407, 262] on icon "Choose date" at bounding box center [411, 258] width 11 height 11
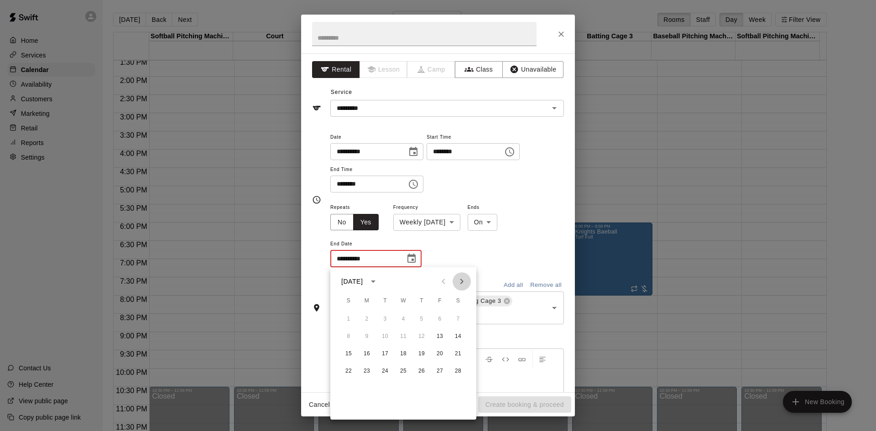
click at [459, 282] on icon "Next month" at bounding box center [461, 281] width 11 height 11
click at [436, 352] on button "20" at bounding box center [440, 354] width 16 height 16
type input "**********"
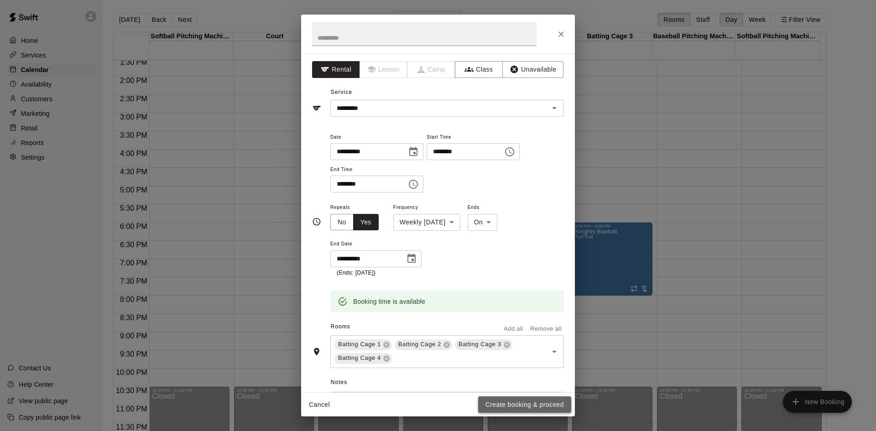
click at [511, 406] on button "Create booking & proceed" at bounding box center [524, 404] width 93 height 17
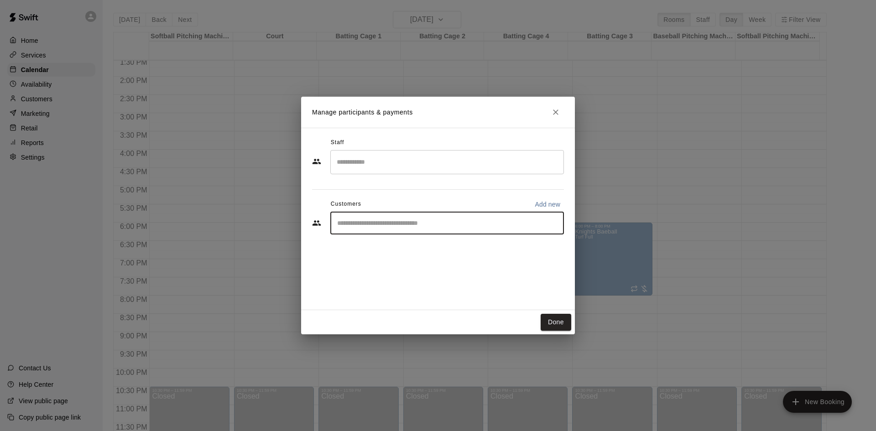
click at [435, 220] on input "Start typing to search customers..." at bounding box center [446, 223] width 225 height 9
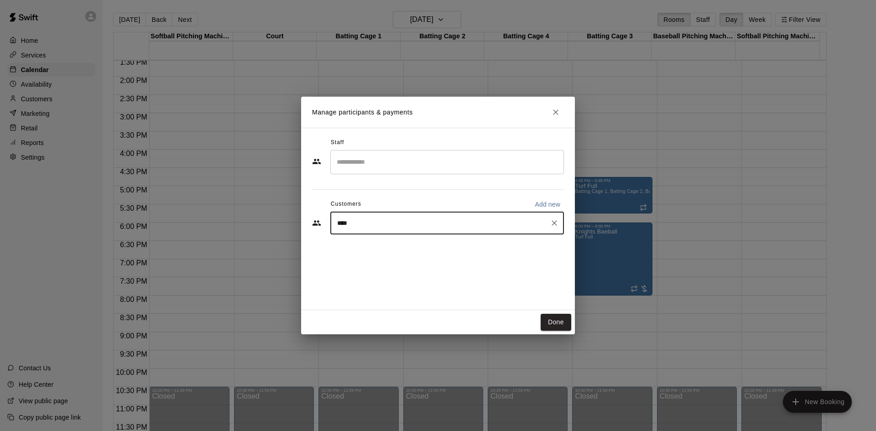
type input "*****"
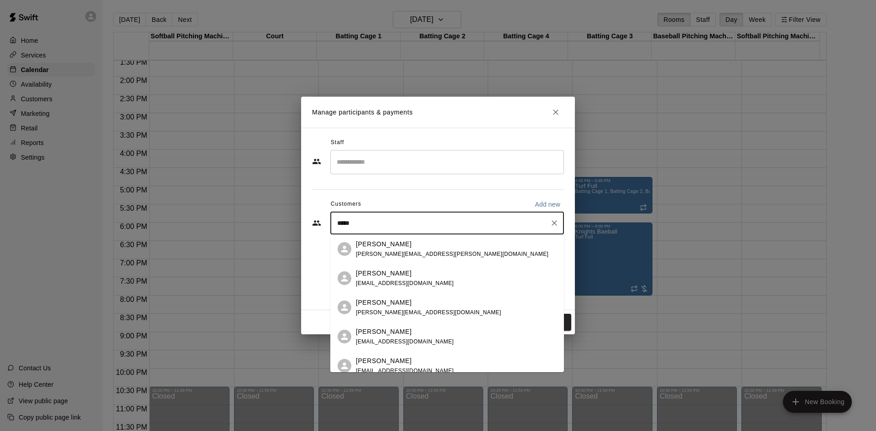
click at [453, 245] on div "[PERSON_NAME] [PERSON_NAME][EMAIL_ADDRESS][PERSON_NAME][DOMAIN_NAME]" at bounding box center [456, 250] width 201 height 20
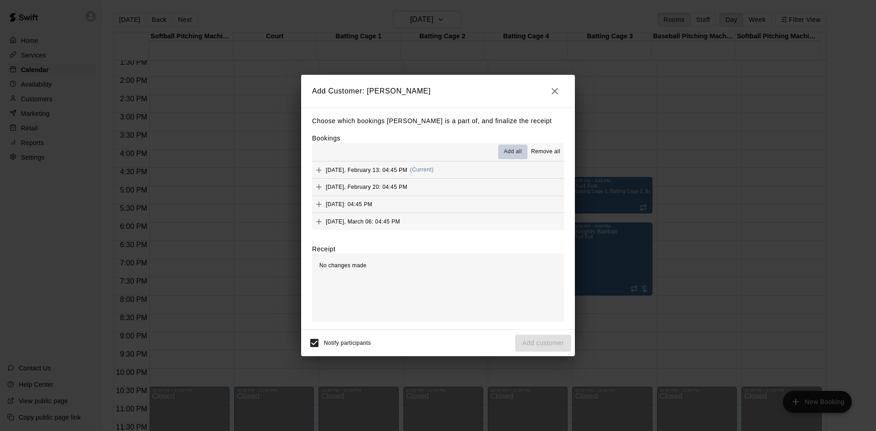
click at [510, 149] on span "Add all" at bounding box center [513, 151] width 18 height 9
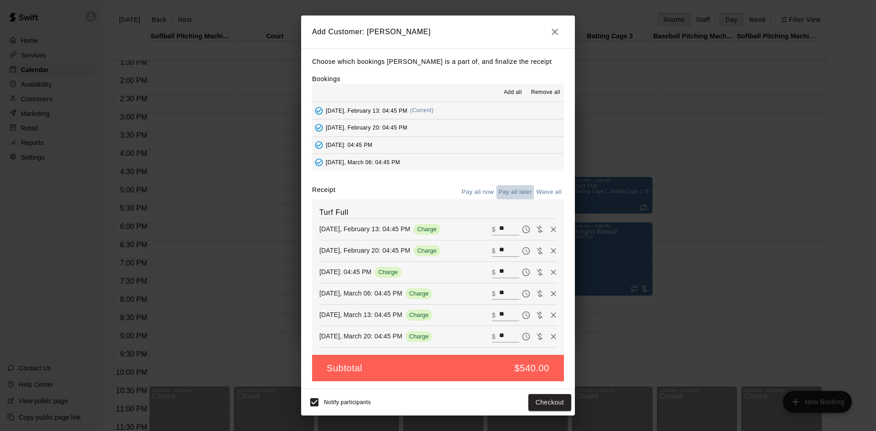
click at [512, 195] on button "Pay all later" at bounding box center [515, 192] width 38 height 14
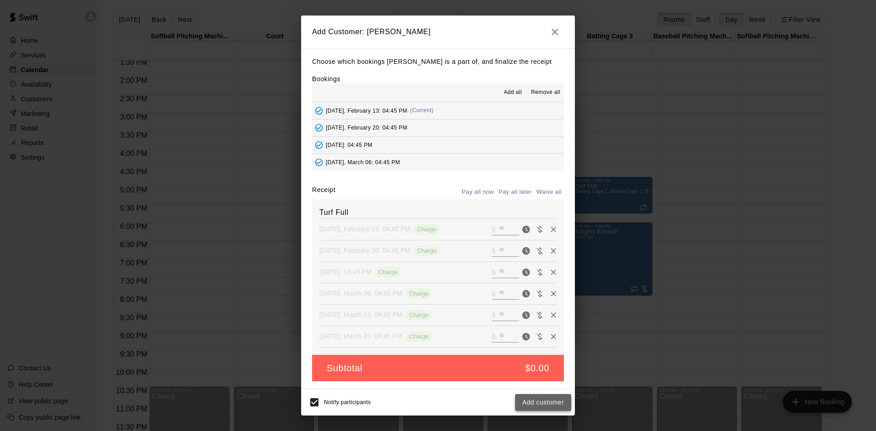
click at [536, 403] on button "Add customer" at bounding box center [543, 402] width 56 height 17
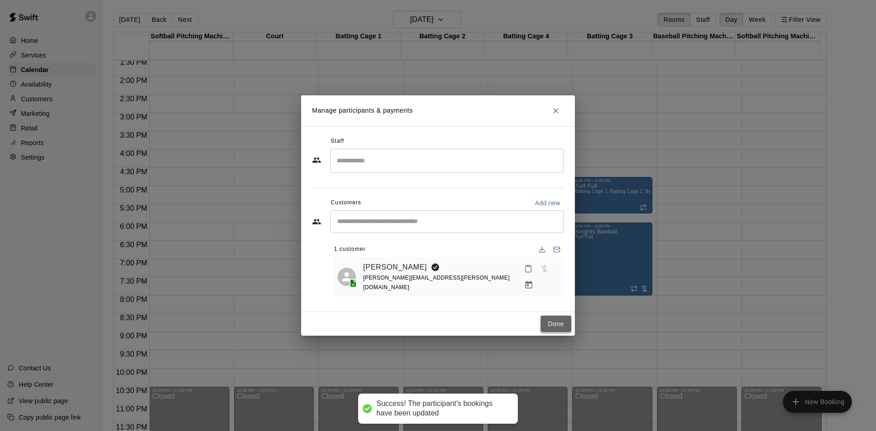
click at [560, 327] on button "Done" at bounding box center [556, 324] width 31 height 17
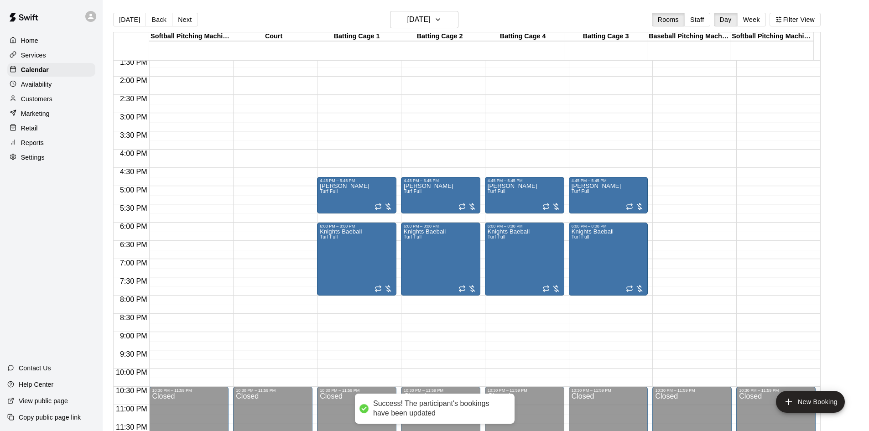
click at [379, 218] on div "12:00 AM – 5:00 AM Closed 4:45 PM – 5:45 PM [PERSON_NAME] Full 6:00 PM – 8:00 P…" at bounding box center [356, 4] width 79 height 876
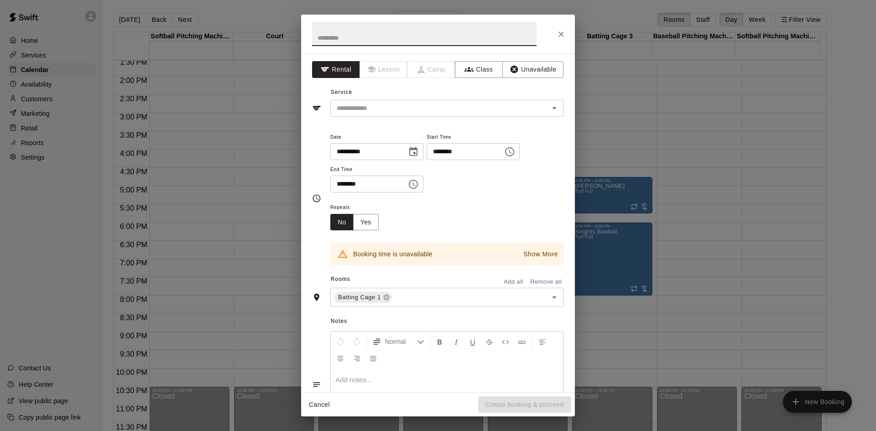
click at [416, 186] on icon "Choose time, selected time is 6:15 PM" at bounding box center [414, 184] width 3 height 4
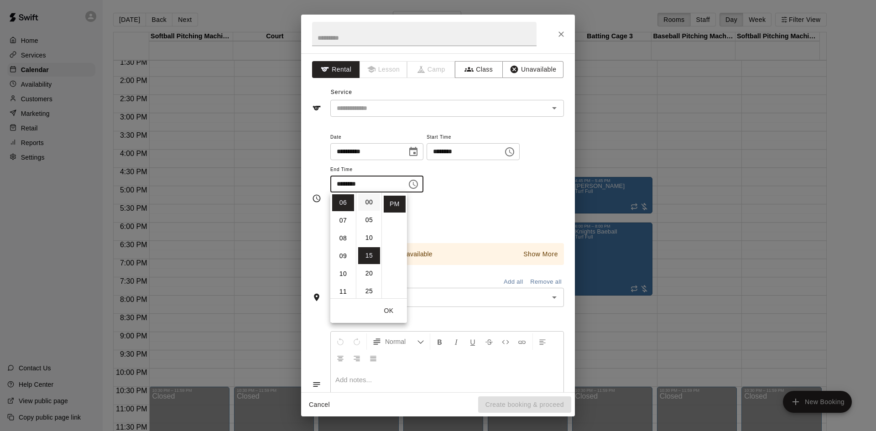
scroll to position [0, 0]
click at [370, 203] on li "00" at bounding box center [369, 202] width 22 height 17
type input "********"
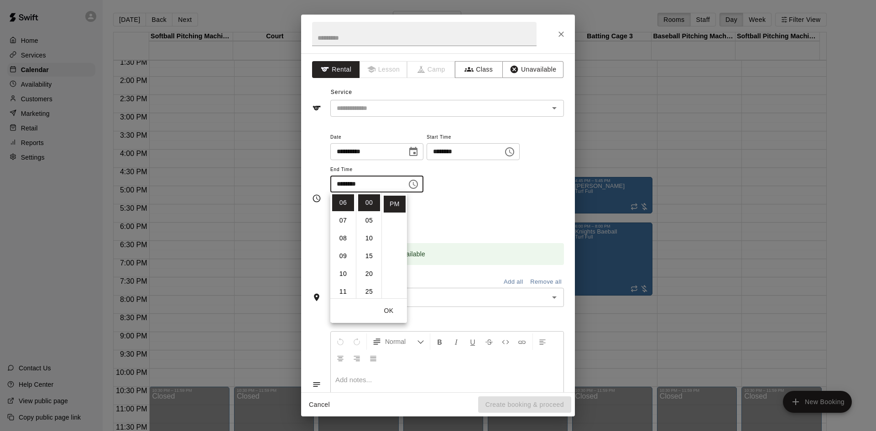
click at [432, 211] on div "Repeats No Yes" at bounding box center [447, 216] width 234 height 29
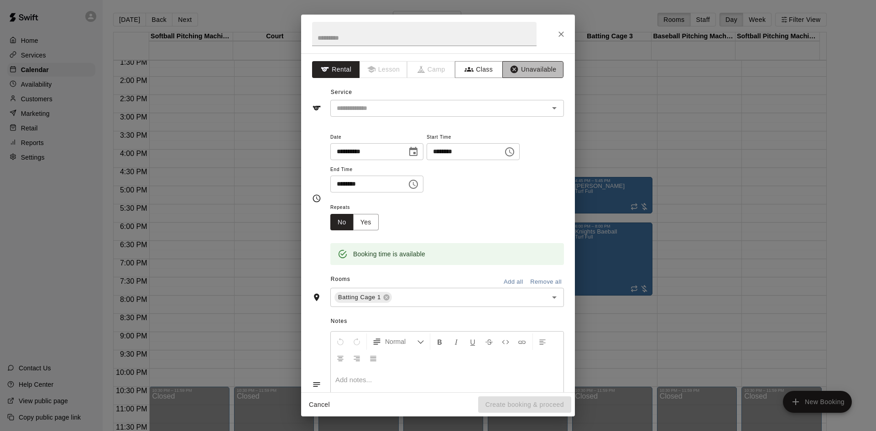
click at [532, 73] on button "Unavailable" at bounding box center [532, 69] width 61 height 17
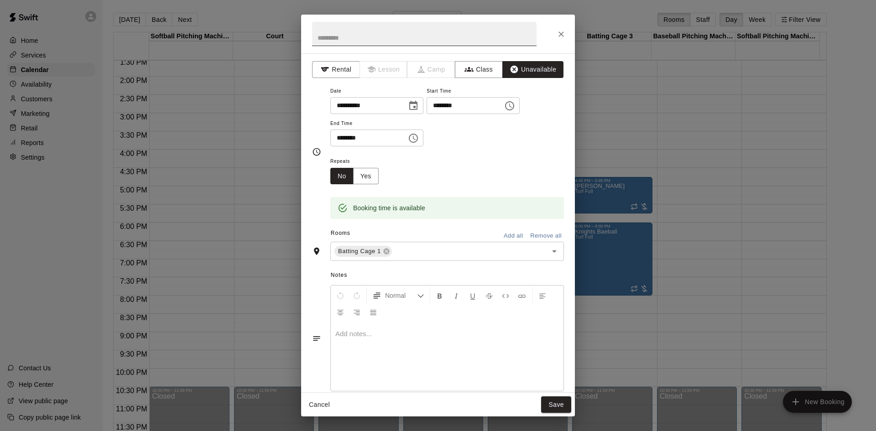
click at [438, 39] on input "text" at bounding box center [424, 34] width 224 height 24
type input "**********"
click at [459, 248] on input "text" at bounding box center [463, 251] width 141 height 11
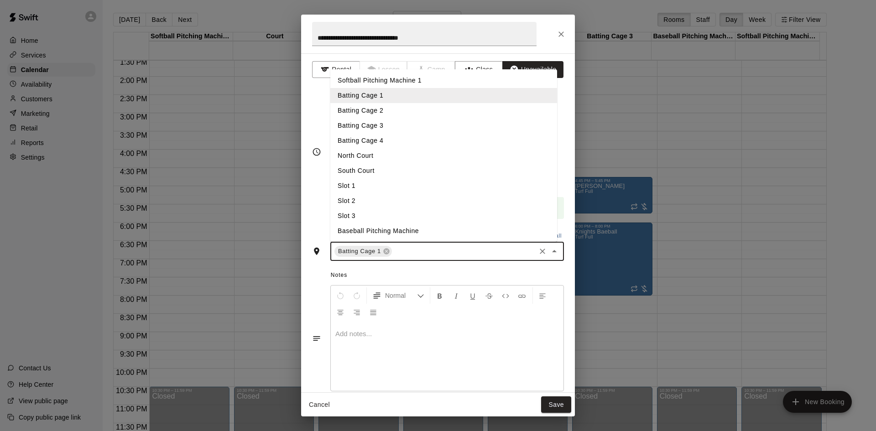
click at [391, 117] on li "Batting Cage 2" at bounding box center [443, 110] width 227 height 15
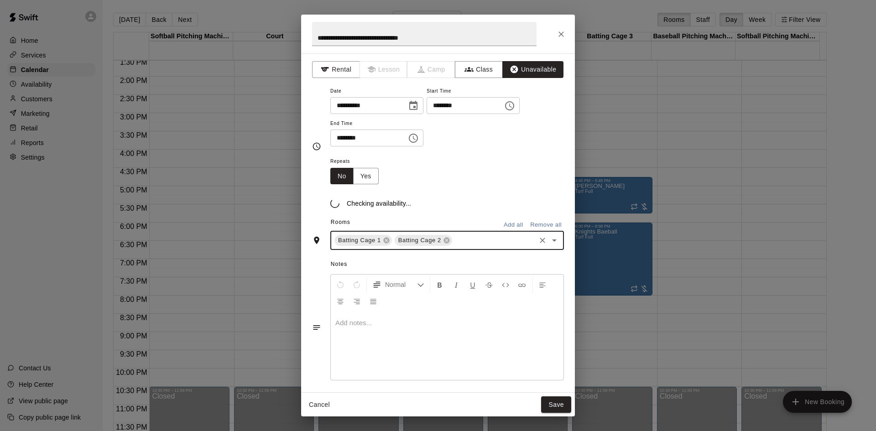
click at [474, 246] on input "text" at bounding box center [494, 240] width 81 height 11
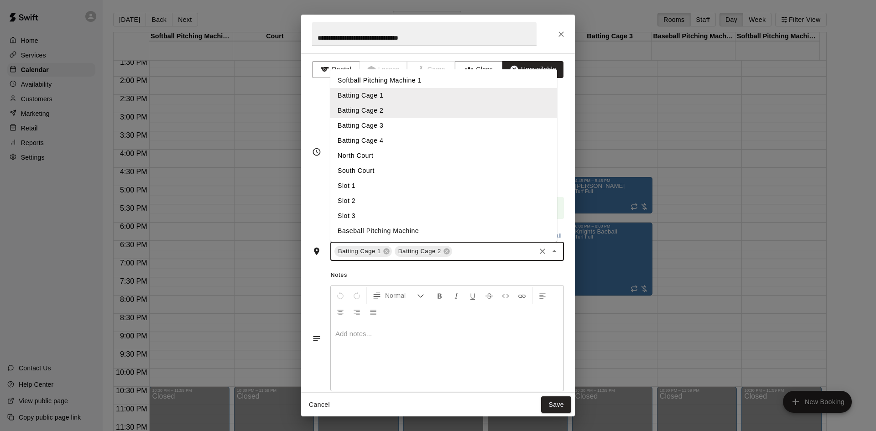
click at [415, 129] on li "Batting Cage 3" at bounding box center [443, 125] width 227 height 15
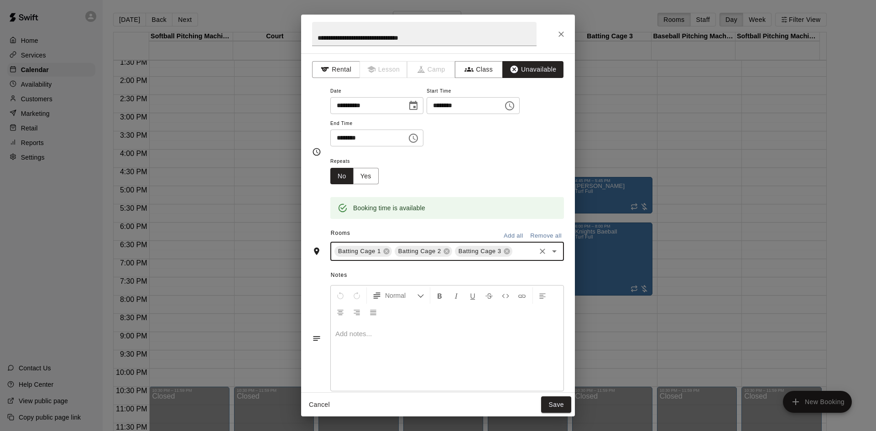
click at [514, 257] on input "text" at bounding box center [524, 251] width 21 height 11
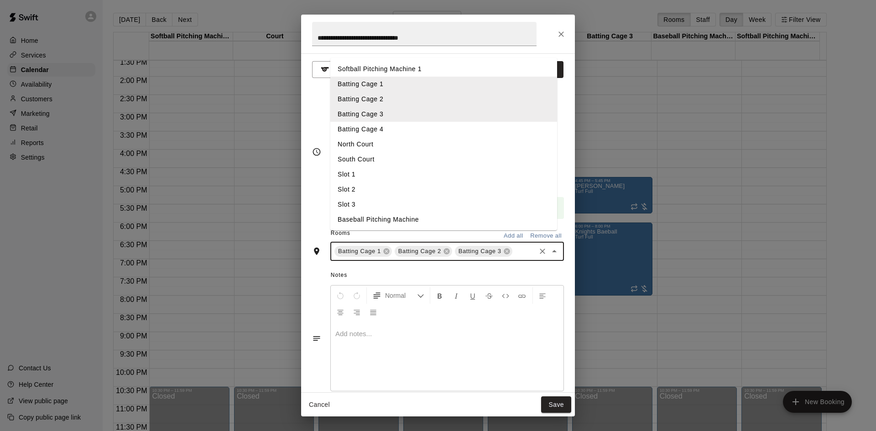
click at [395, 137] on li "Batting Cage 4" at bounding box center [443, 129] width 227 height 15
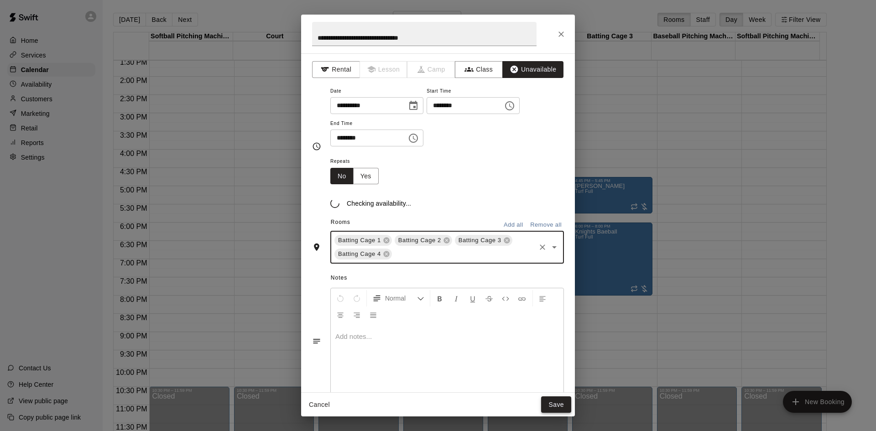
click at [555, 406] on button "Save" at bounding box center [556, 404] width 30 height 17
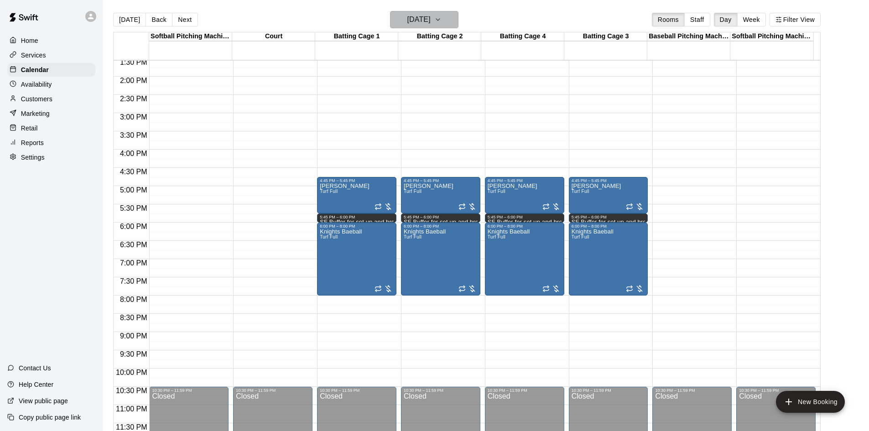
click at [416, 21] on h6 "[DATE]" at bounding box center [418, 19] width 23 height 13
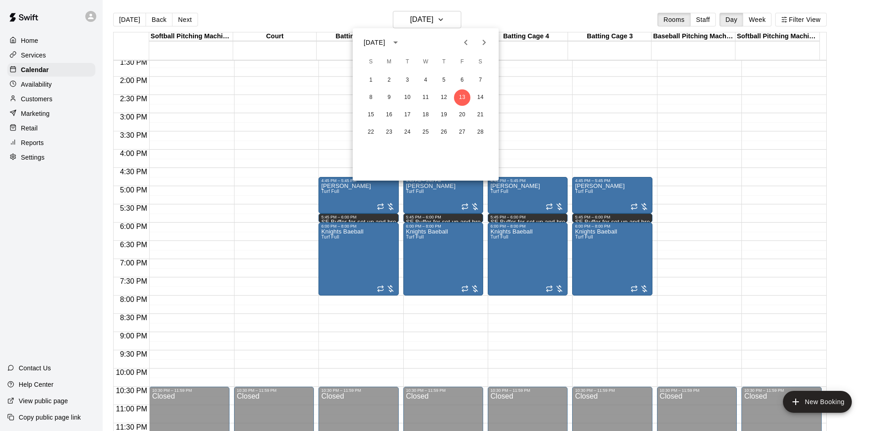
click at [468, 44] on icon "Previous month" at bounding box center [465, 42] width 11 height 11
click at [444, 97] on button "6" at bounding box center [444, 97] width 16 height 16
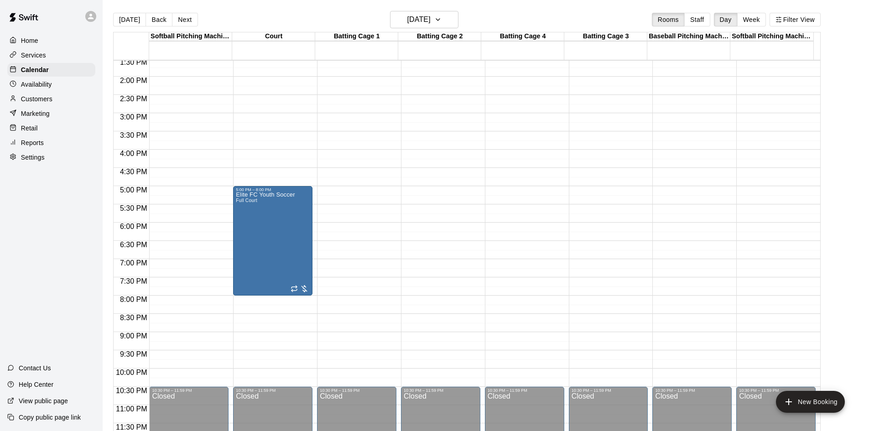
click at [362, 245] on div "12:00 AM – 5:00 AM Closed 10:30 PM – 11:59 PM Closed" at bounding box center [356, 4] width 79 height 876
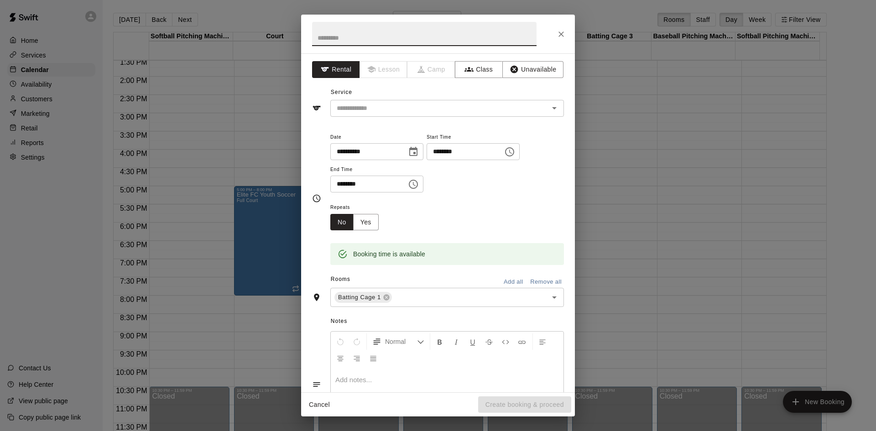
click at [419, 183] on icon "Choose time, selected time is 7:00 PM" at bounding box center [413, 184] width 11 height 11
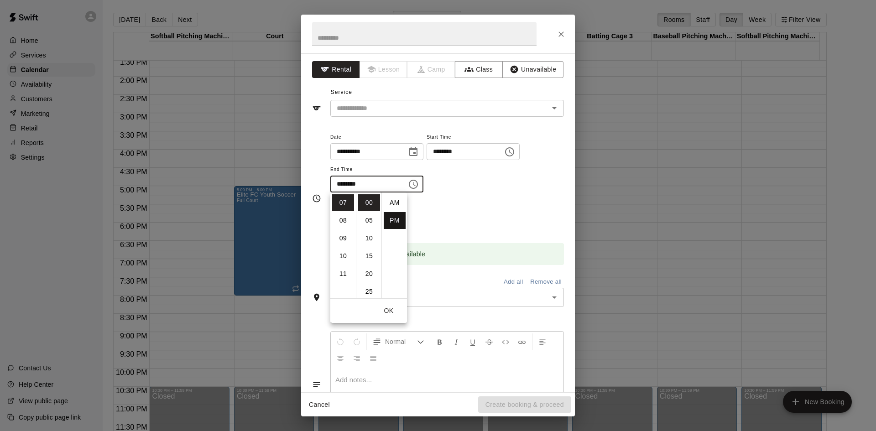
scroll to position [16, 0]
click at [342, 223] on li "08" at bounding box center [343, 220] width 22 height 17
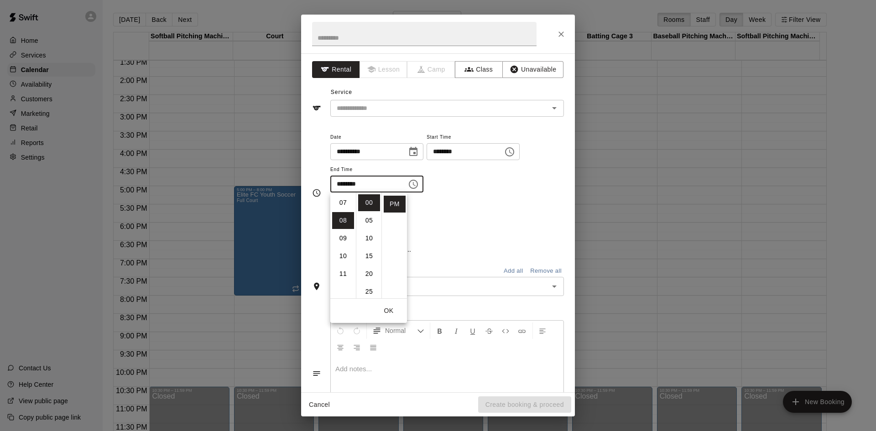
type input "********"
click at [472, 214] on div "Repeats No Yes" at bounding box center [447, 216] width 234 height 29
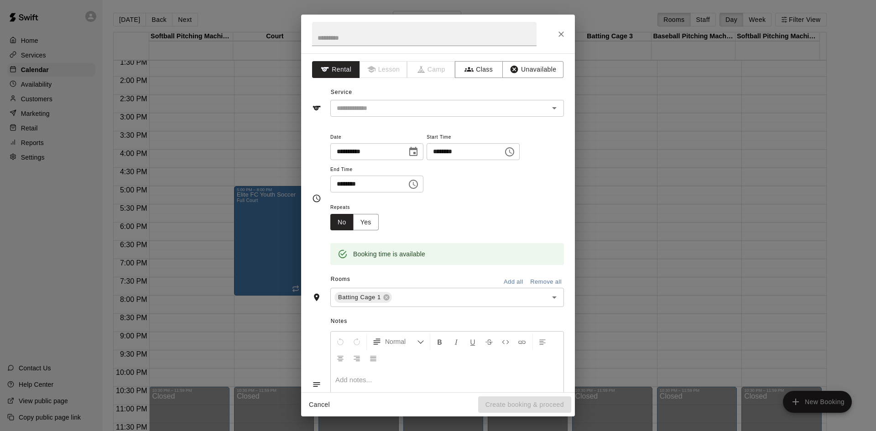
scroll to position [142, 0]
click at [552, 109] on icon "Open" at bounding box center [554, 108] width 5 height 2
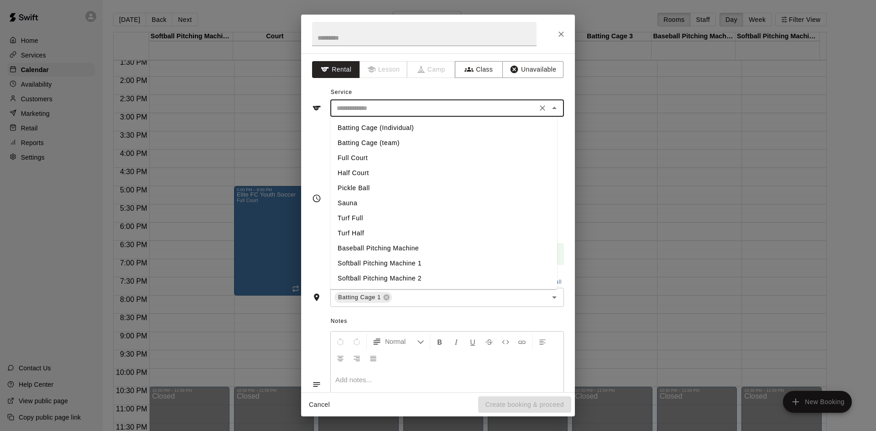
click at [369, 215] on li "Turf Full" at bounding box center [443, 218] width 227 height 15
type input "*********"
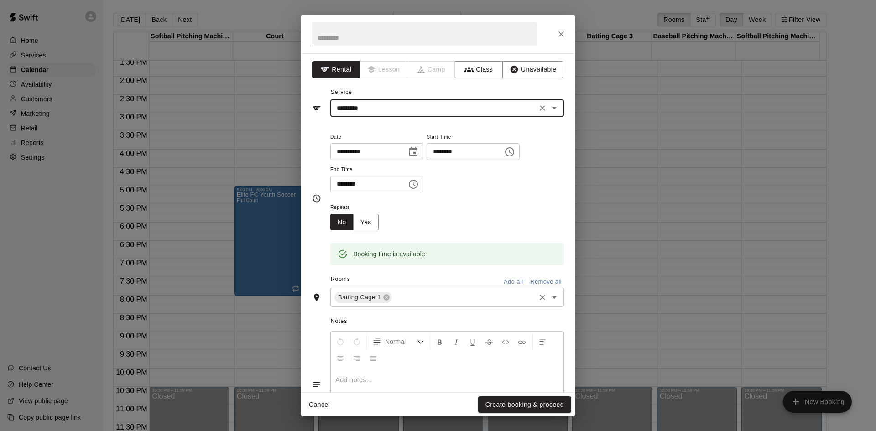
click at [429, 297] on input "text" at bounding box center [463, 297] width 141 height 11
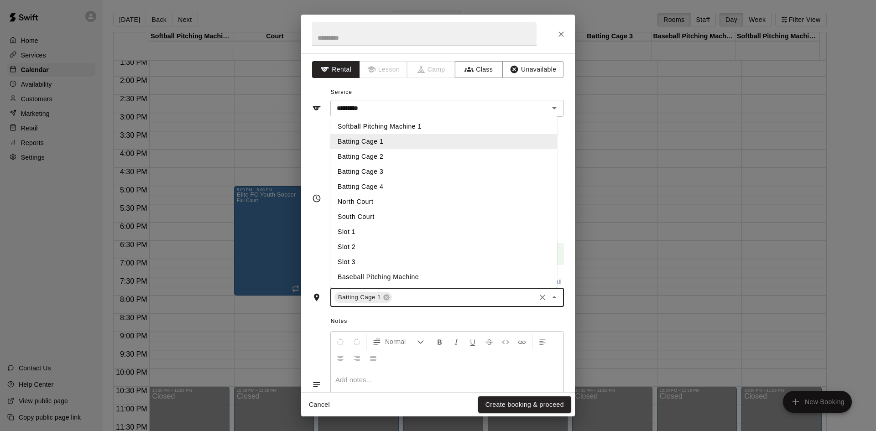
click at [415, 151] on li "Batting Cage 2" at bounding box center [443, 156] width 227 height 15
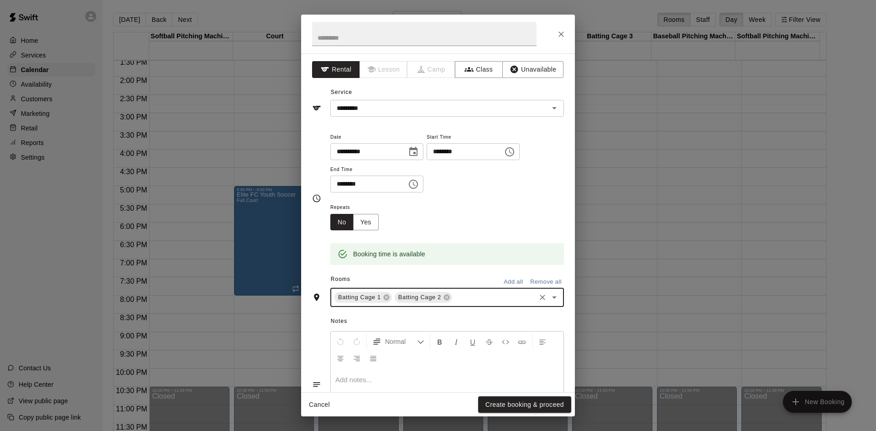
click at [461, 294] on input "text" at bounding box center [494, 297] width 81 height 11
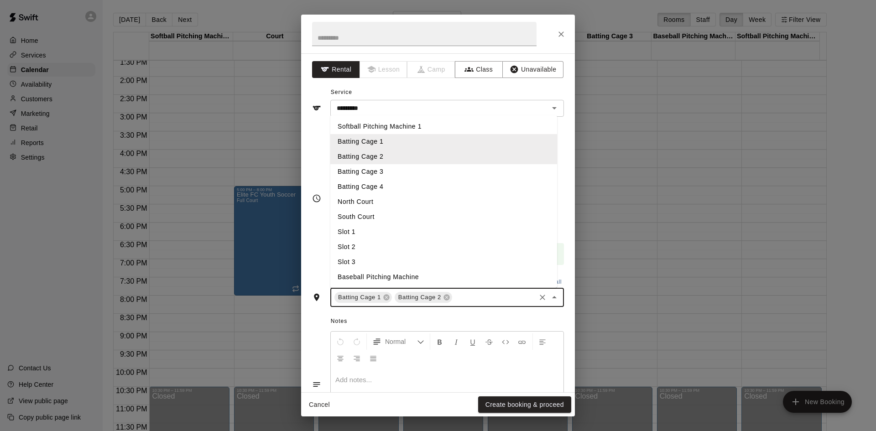
click at [438, 172] on li "Batting Cage 3" at bounding box center [443, 171] width 227 height 15
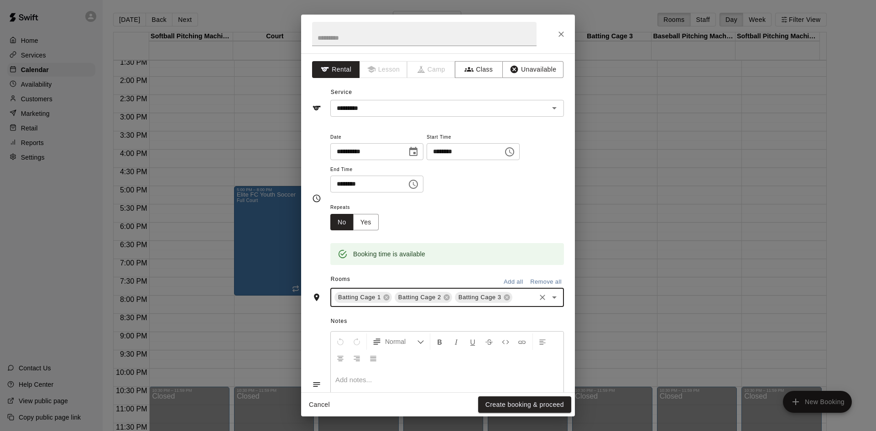
click at [514, 303] on input "text" at bounding box center [524, 297] width 21 height 11
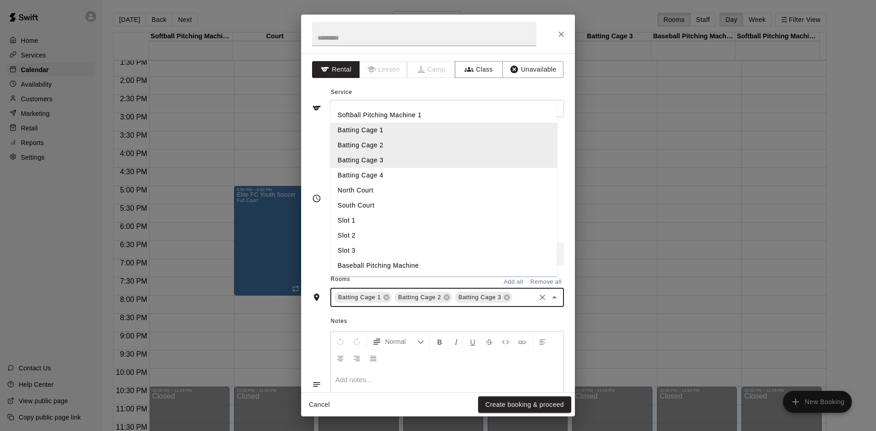
click at [428, 183] on li "Batting Cage 4" at bounding box center [443, 175] width 227 height 15
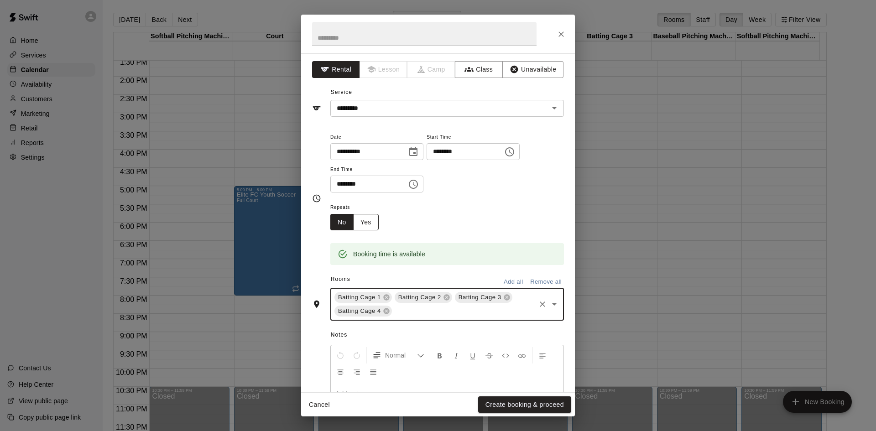
click at [367, 220] on button "Yes" at bounding box center [366, 222] width 26 height 17
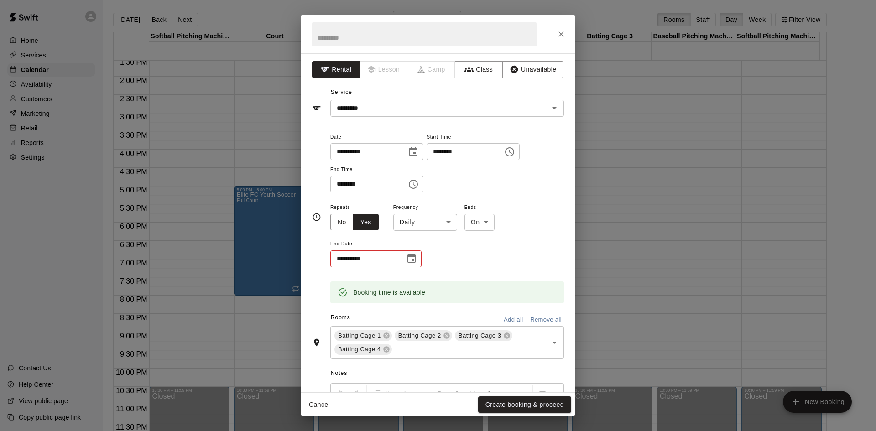
click at [428, 224] on body "Home Services Calendar Availability Customers Marketing Retail Reports Settings…" at bounding box center [438, 223] width 876 height 446
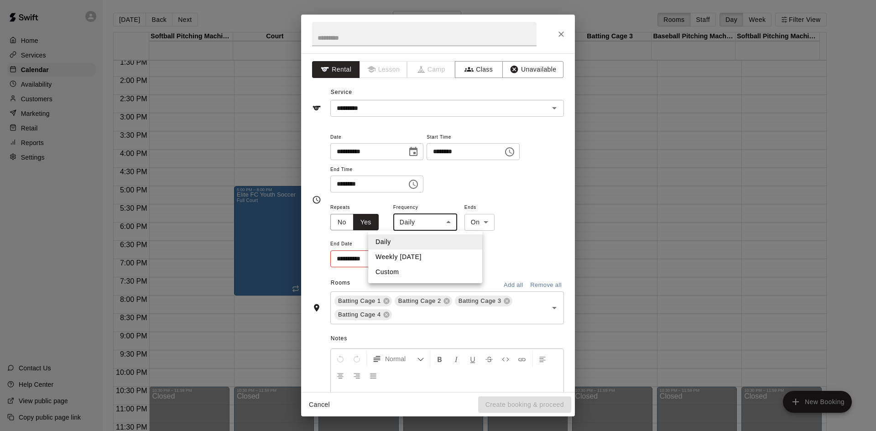
click at [426, 255] on li "Weekly [DATE]" at bounding box center [425, 257] width 114 height 15
type input "******"
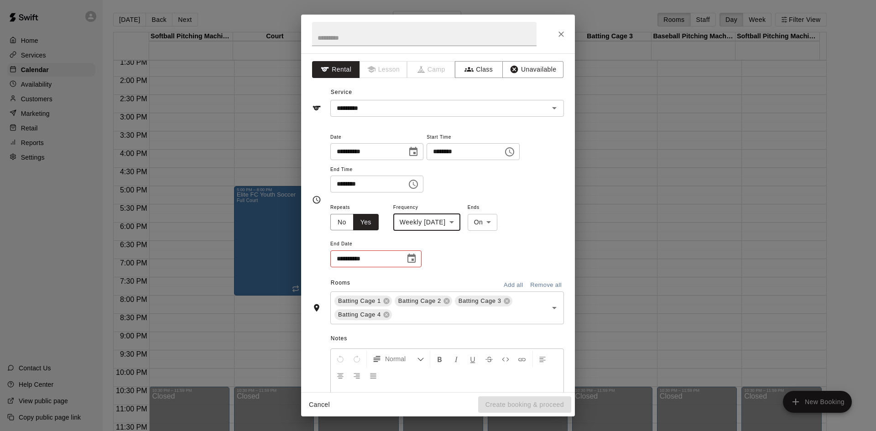
click at [414, 256] on icon "Choose date" at bounding box center [411, 258] width 8 height 9
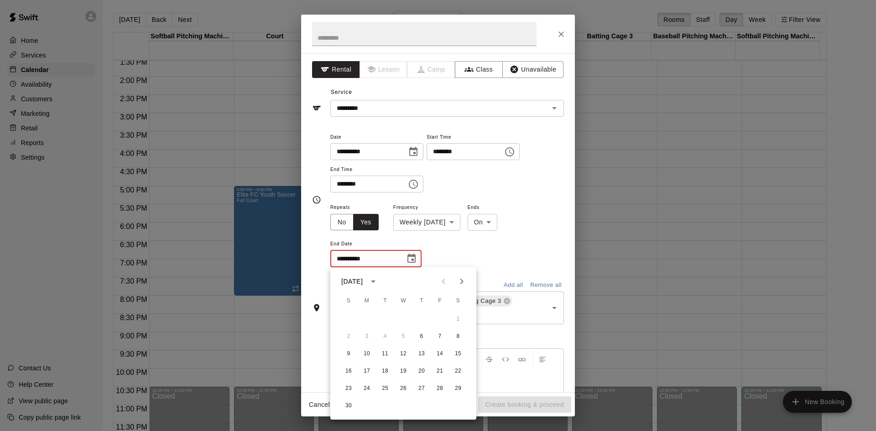
click at [461, 279] on icon "Next month" at bounding box center [461, 281] width 3 height 5
click at [422, 372] on button "26" at bounding box center [421, 371] width 16 height 16
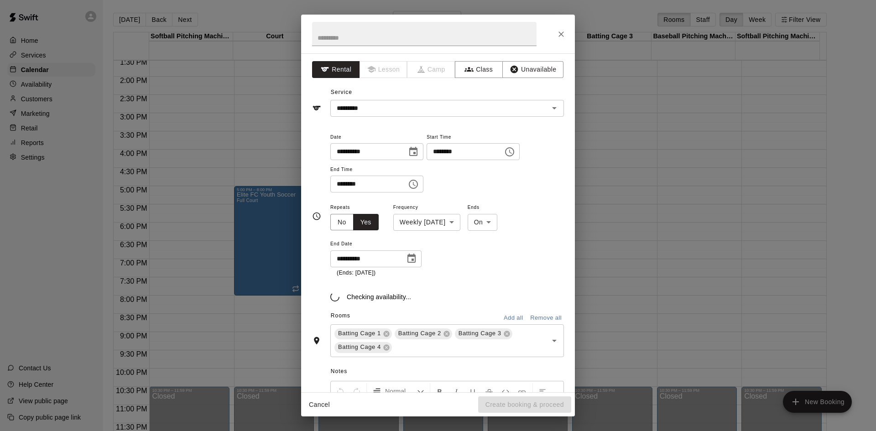
type input "**********"
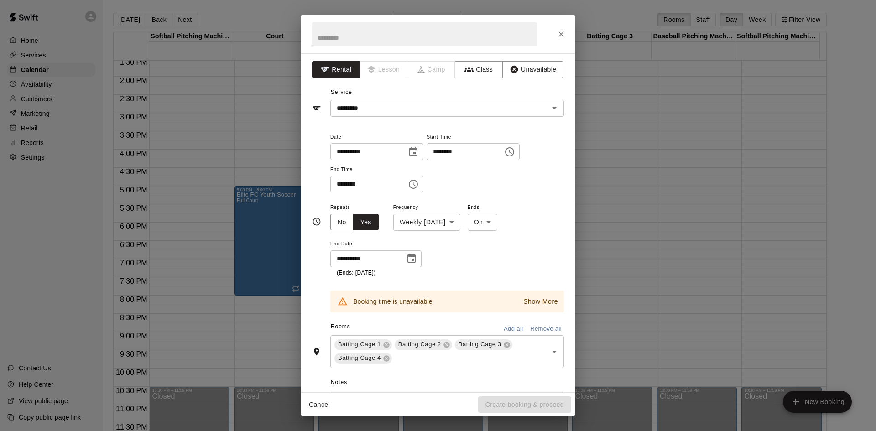
click at [538, 303] on p "Show More" at bounding box center [540, 302] width 35 height 10
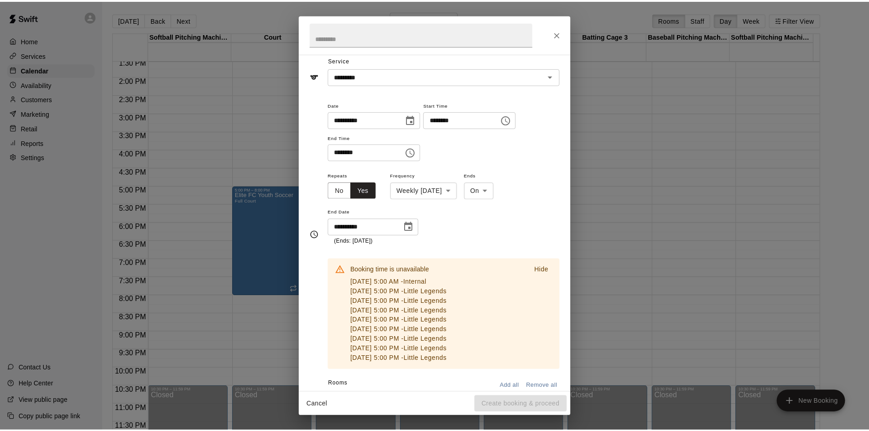
scroll to position [46, 0]
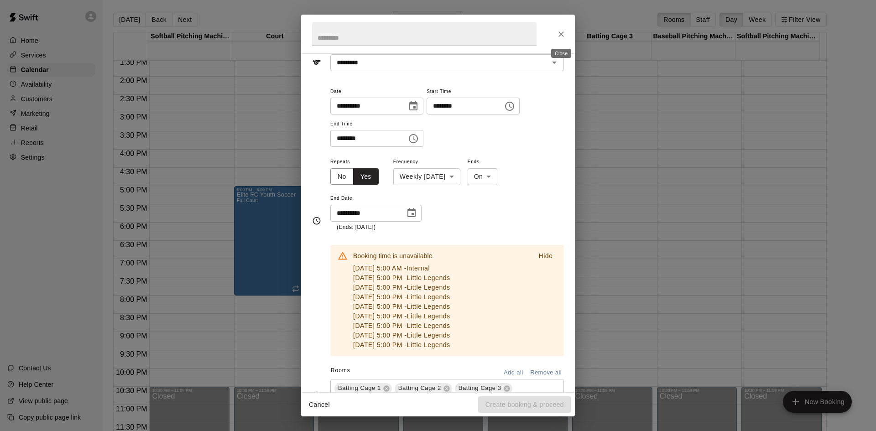
click at [560, 34] on icon "Close" at bounding box center [561, 34] width 9 height 9
